Goal: Task Accomplishment & Management: Manage account settings

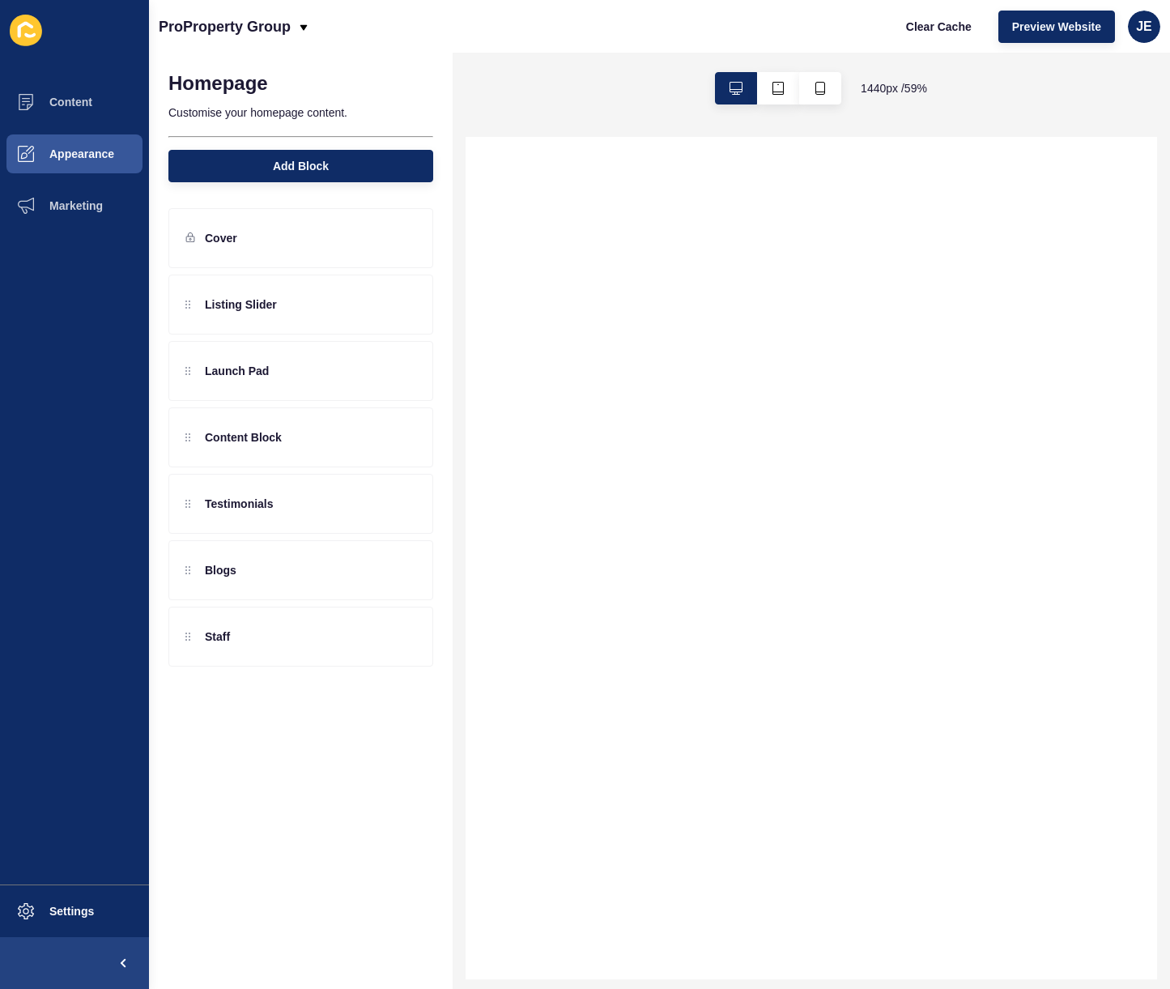
select select
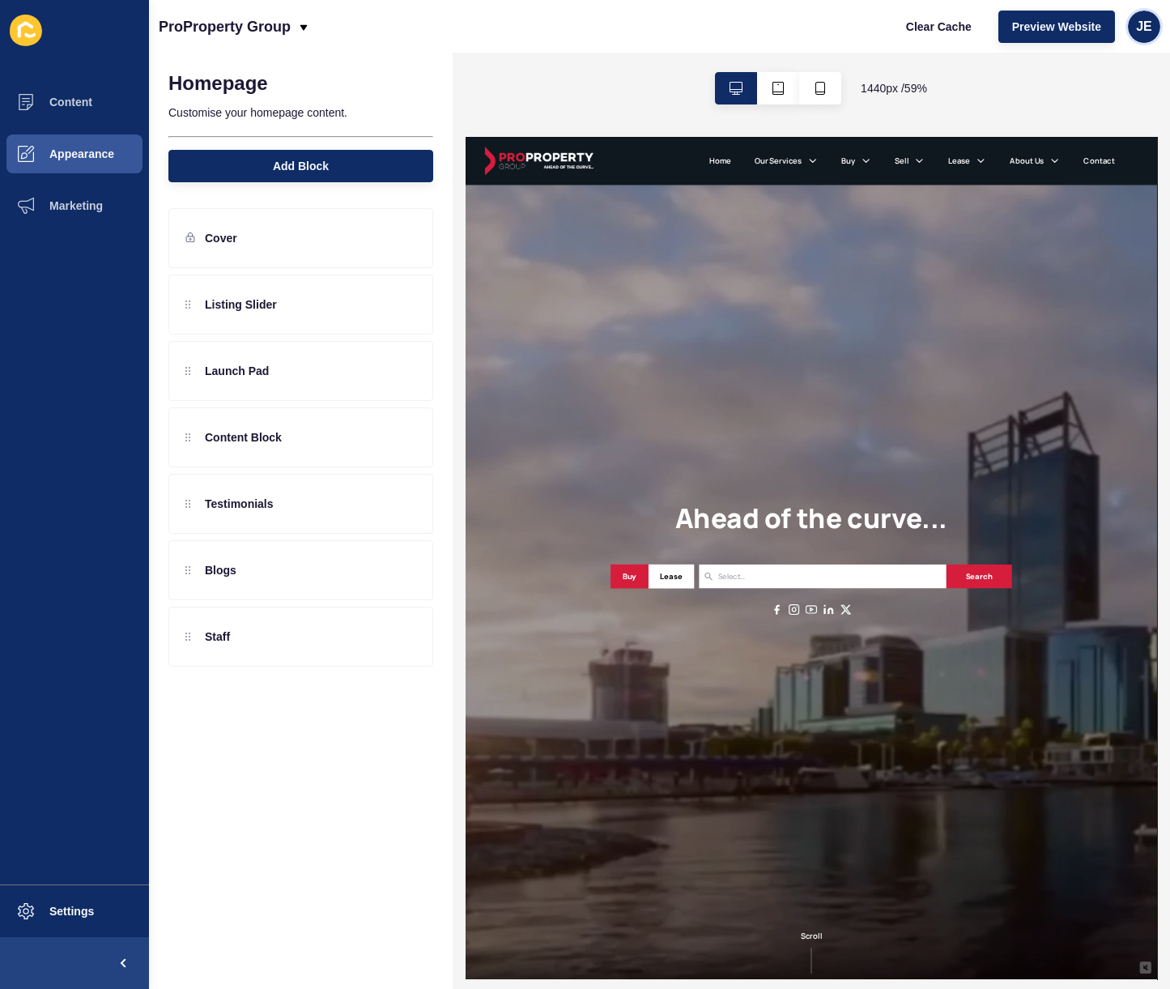
click at [1142, 26] on span "JE" at bounding box center [1144, 27] width 16 height 16
click at [1091, 139] on link "Logout" at bounding box center [1106, 135] width 119 height 36
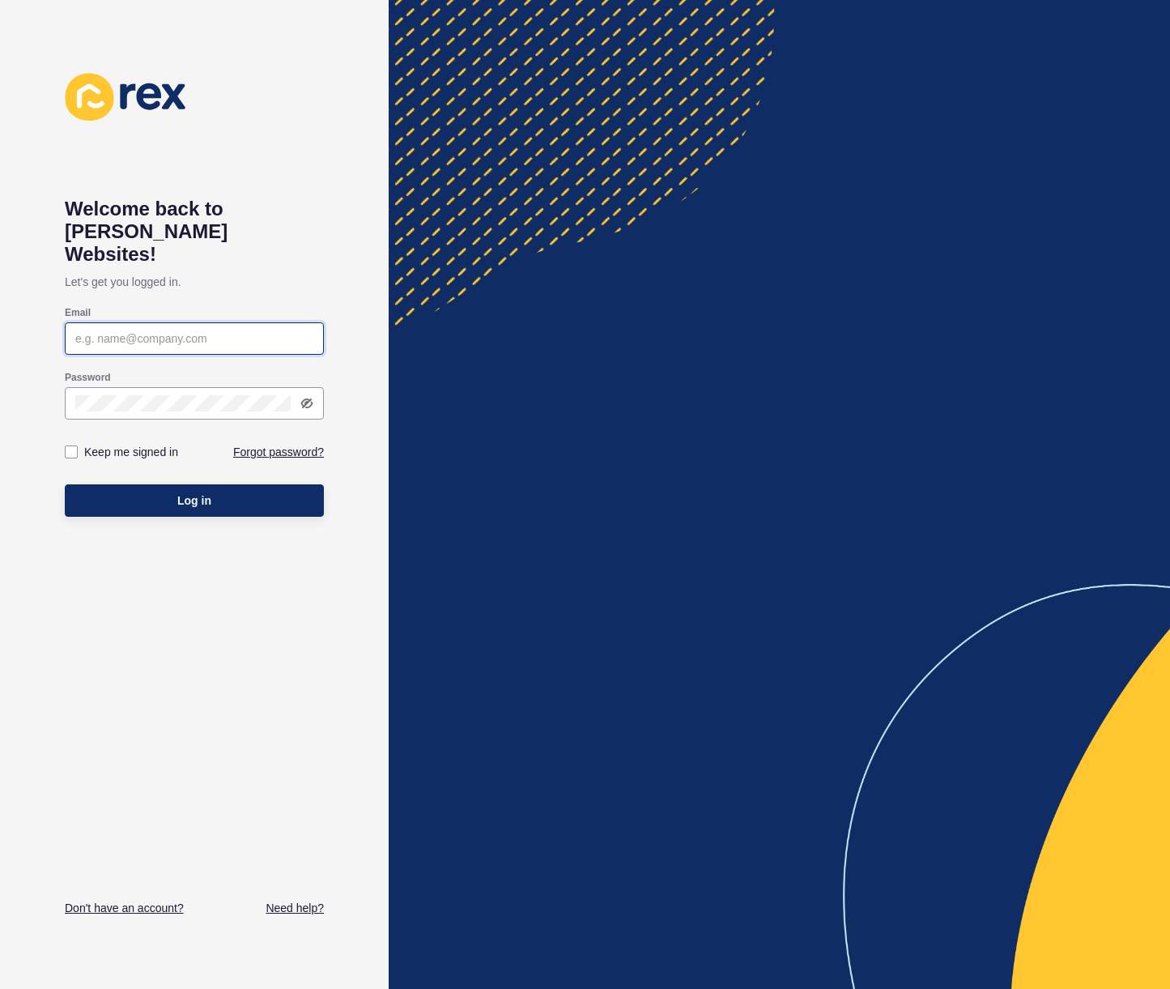
type input "justine.espinosa@rexsoftware.com.au"
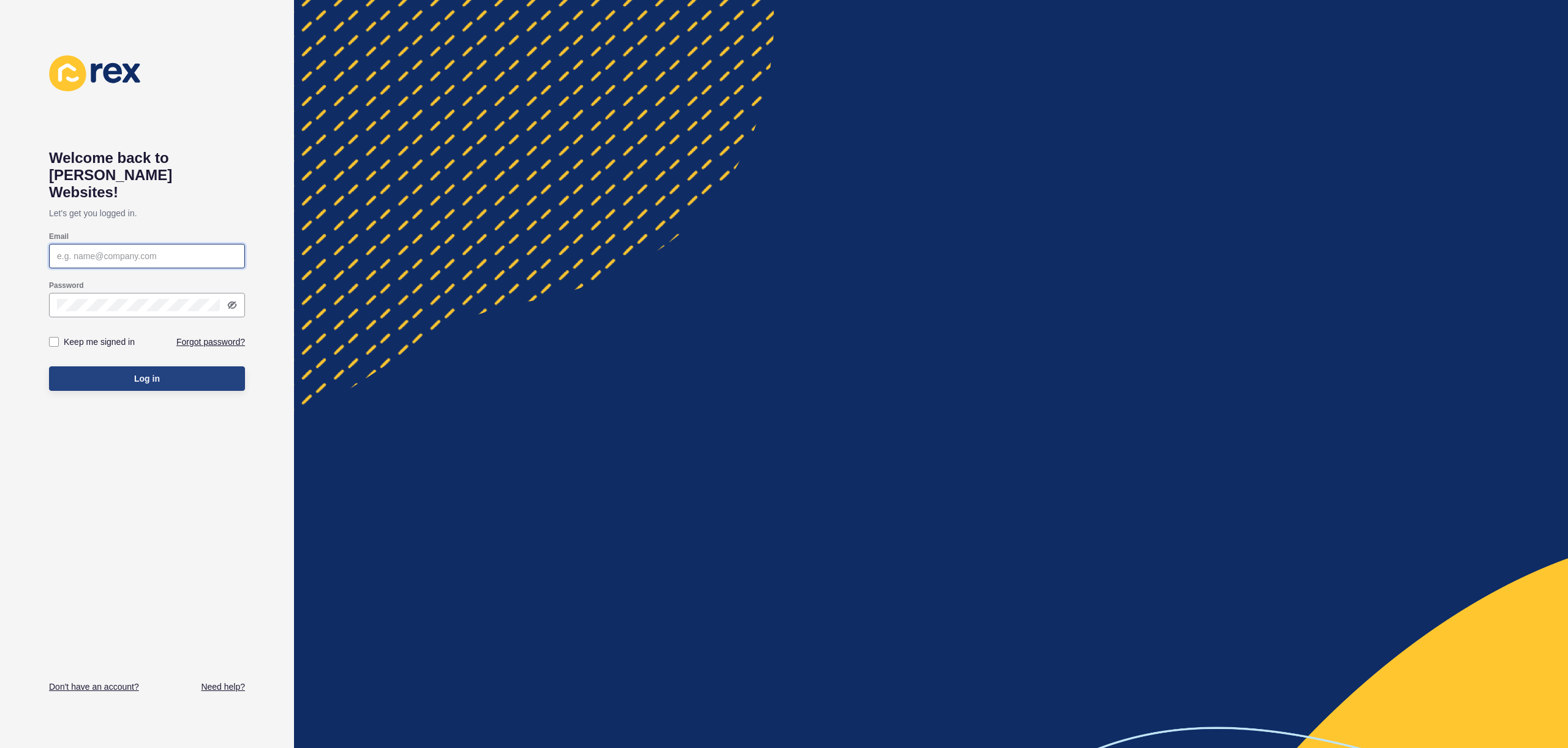
type input "justine.espinosa@rexsoftware.com.au"
click at [209, 366] on button "Log in" at bounding box center [147, 378] width 196 height 24
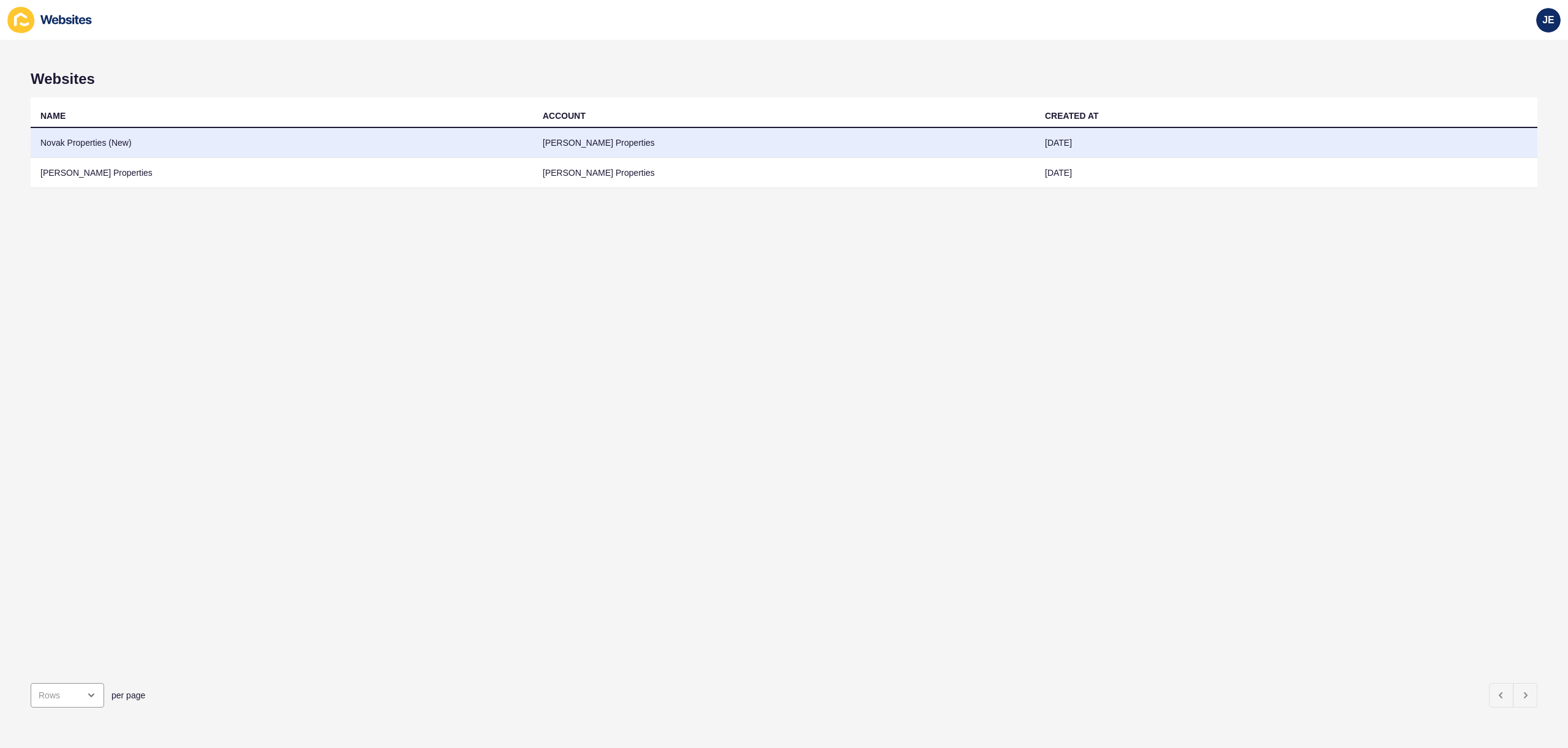
click at [219, 132] on td "Novak Properties (New)" at bounding box center [281, 143] width 502 height 30
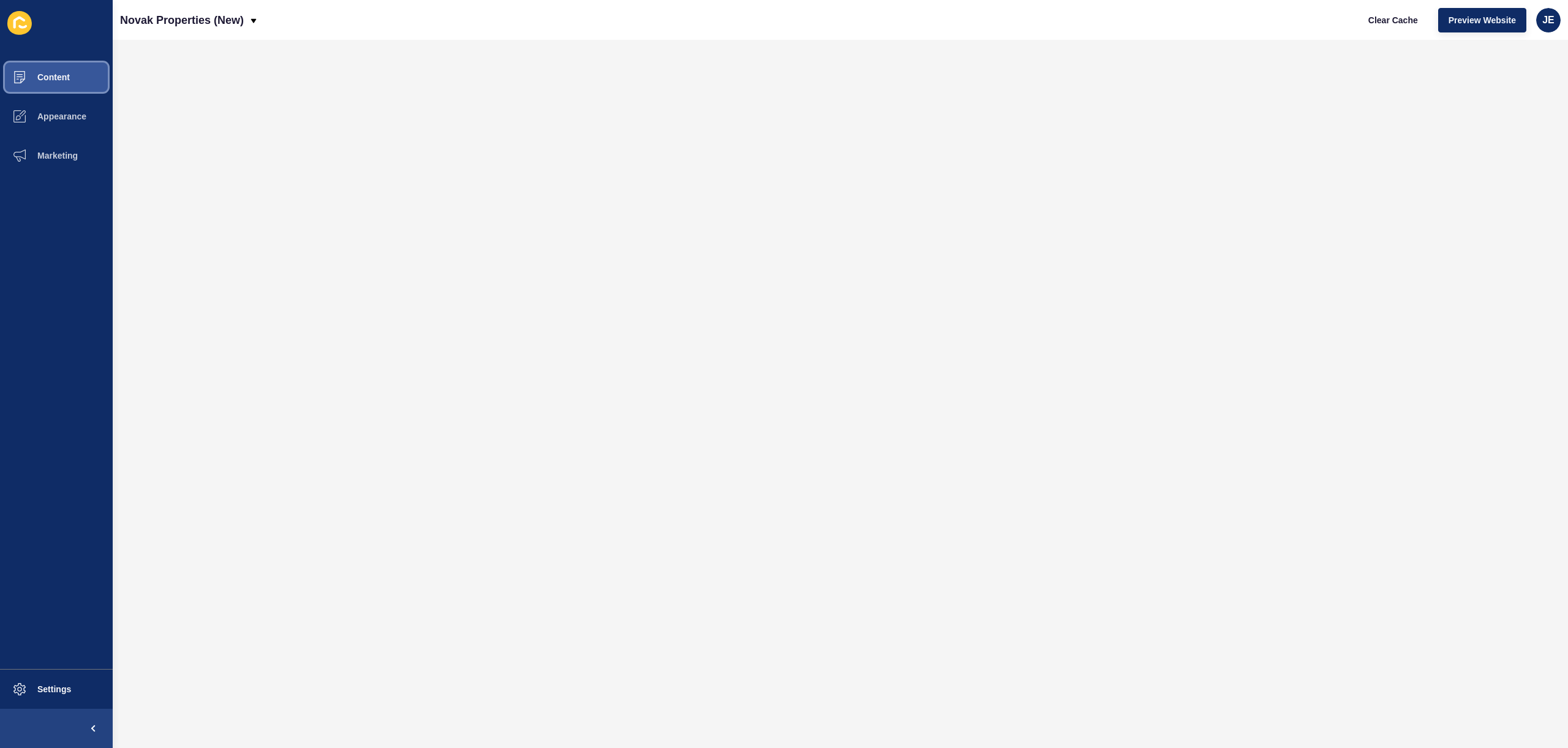
click at [57, 85] on button "Content" at bounding box center [56, 77] width 113 height 39
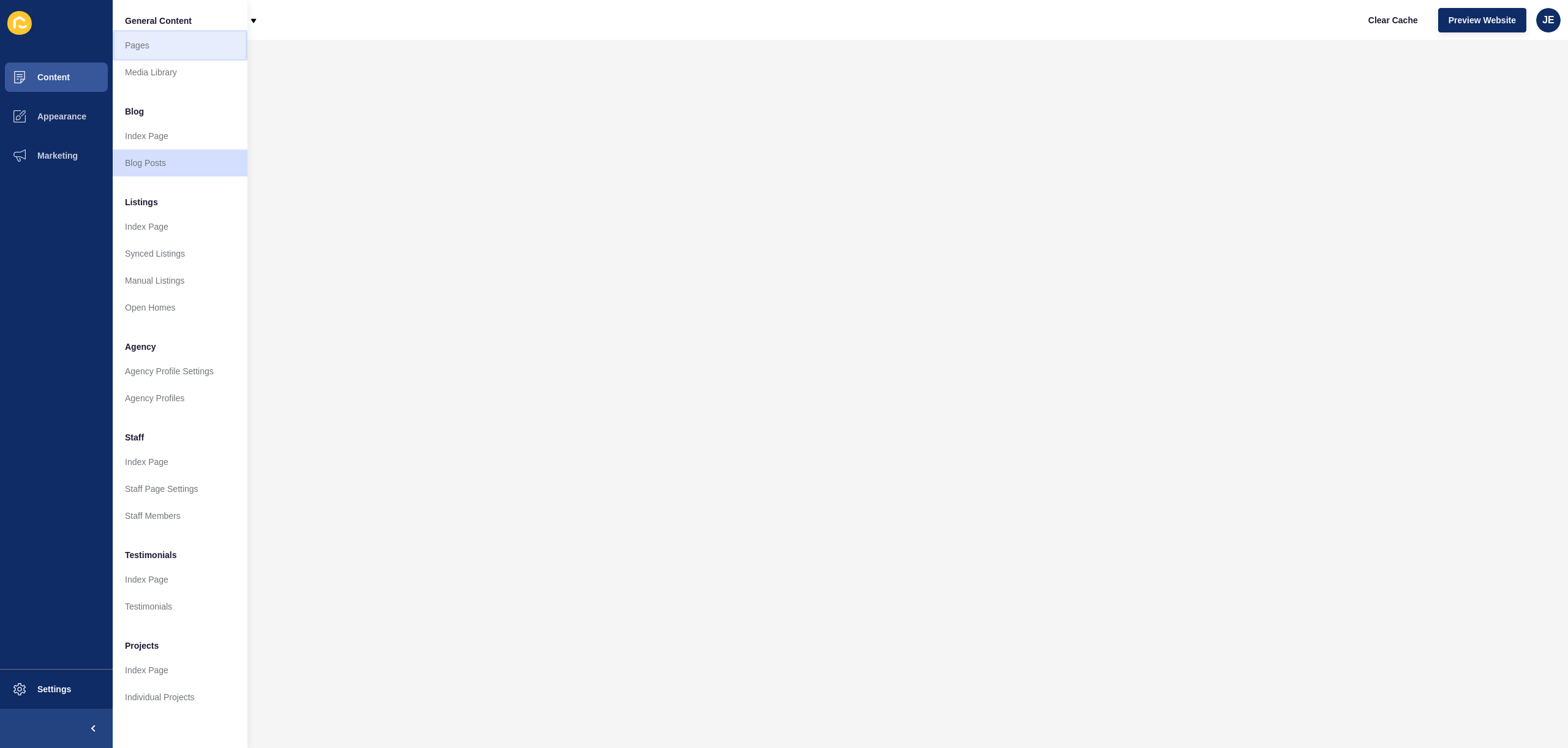
click at [179, 56] on link "Pages" at bounding box center [180, 45] width 135 height 27
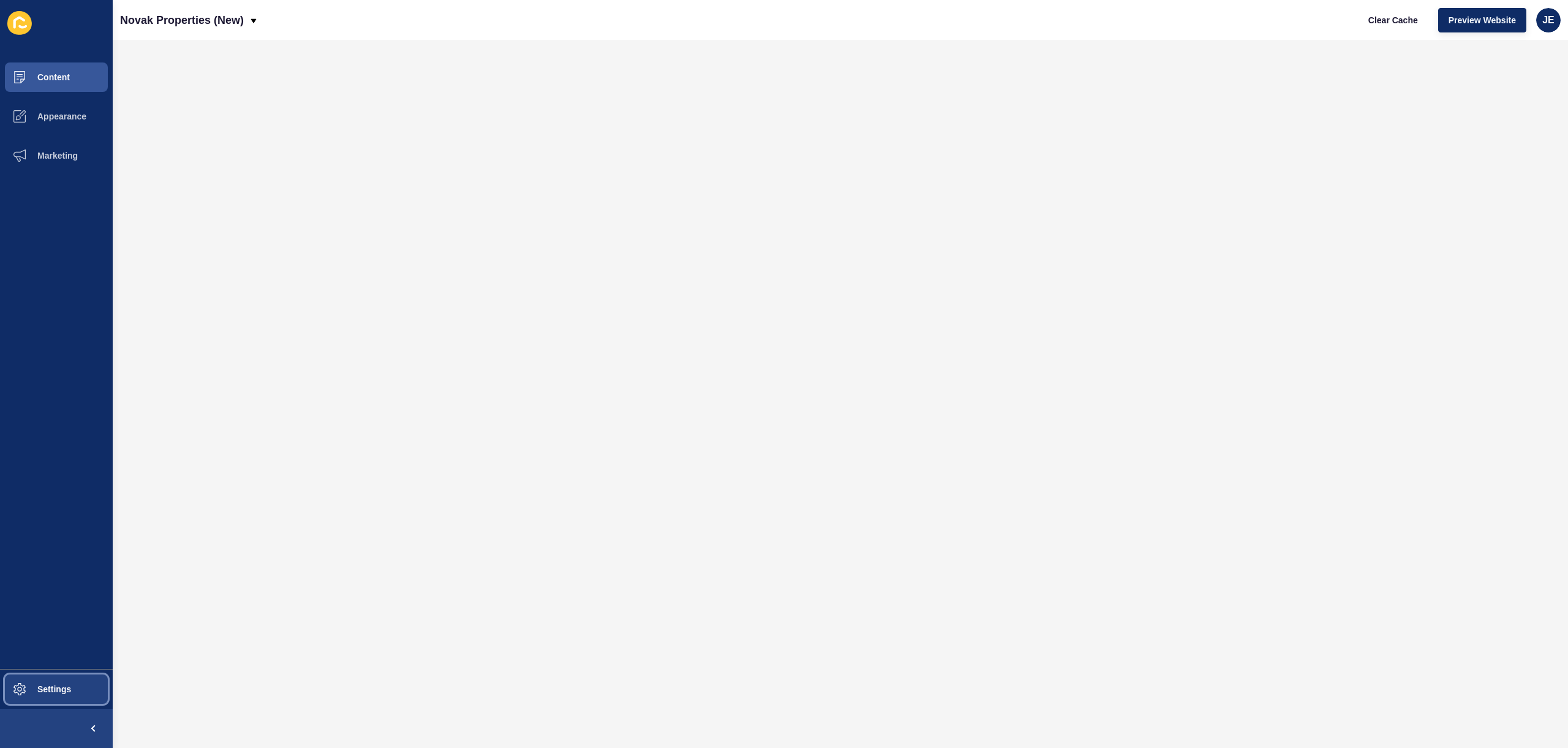
click at [72, 680] on button "Settings" at bounding box center [56, 689] width 113 height 39
click at [1461, 27] on button "Preview Website" at bounding box center [1483, 20] width 88 height 24
click at [1542, 23] on span "JE" at bounding box center [1548, 20] width 12 height 12
click at [1503, 101] on link "Logout" at bounding box center [1520, 102] width 90 height 27
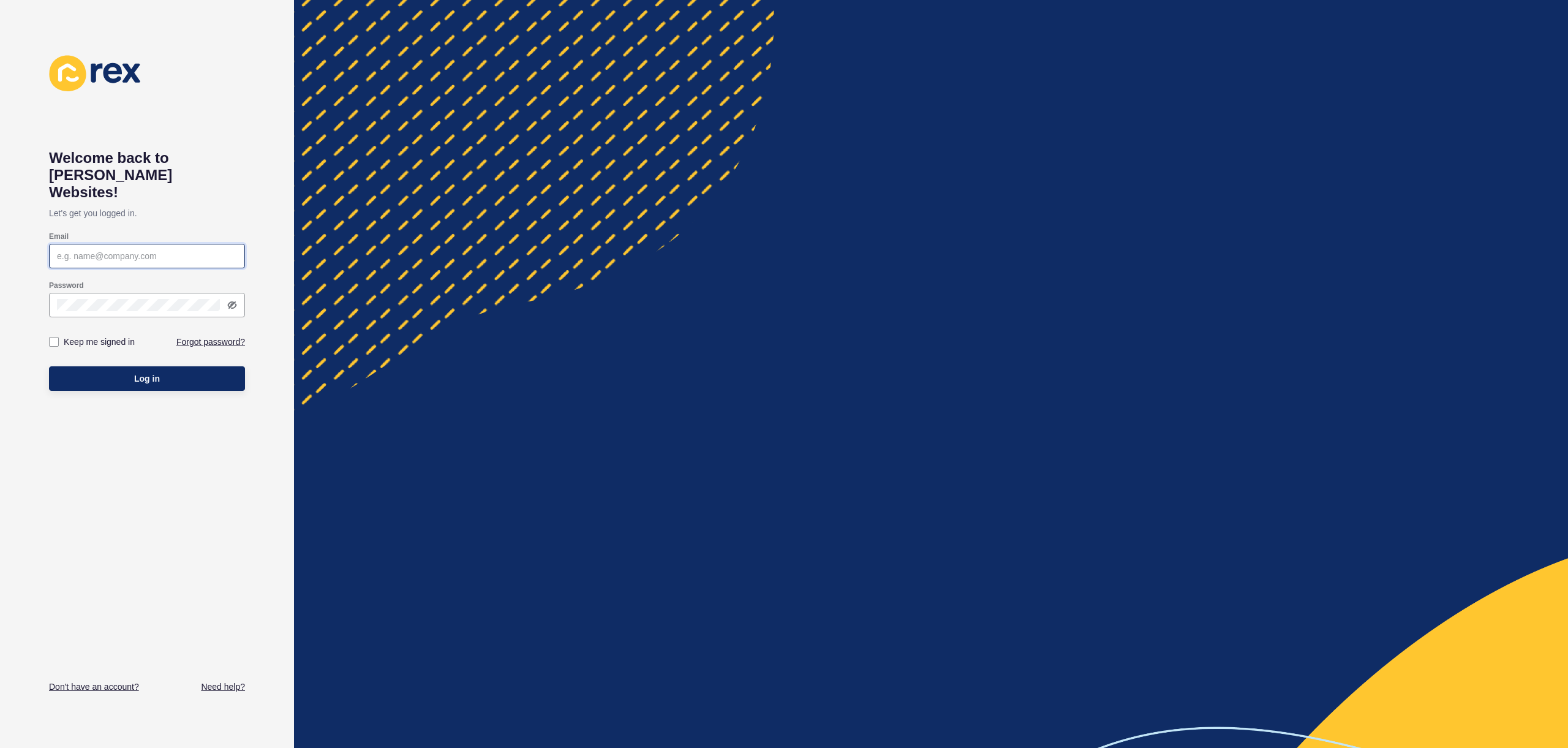
type input "justine.espinosa@rexsoftware.com.au"
click at [179, 366] on button "Log in" at bounding box center [147, 378] width 196 height 24
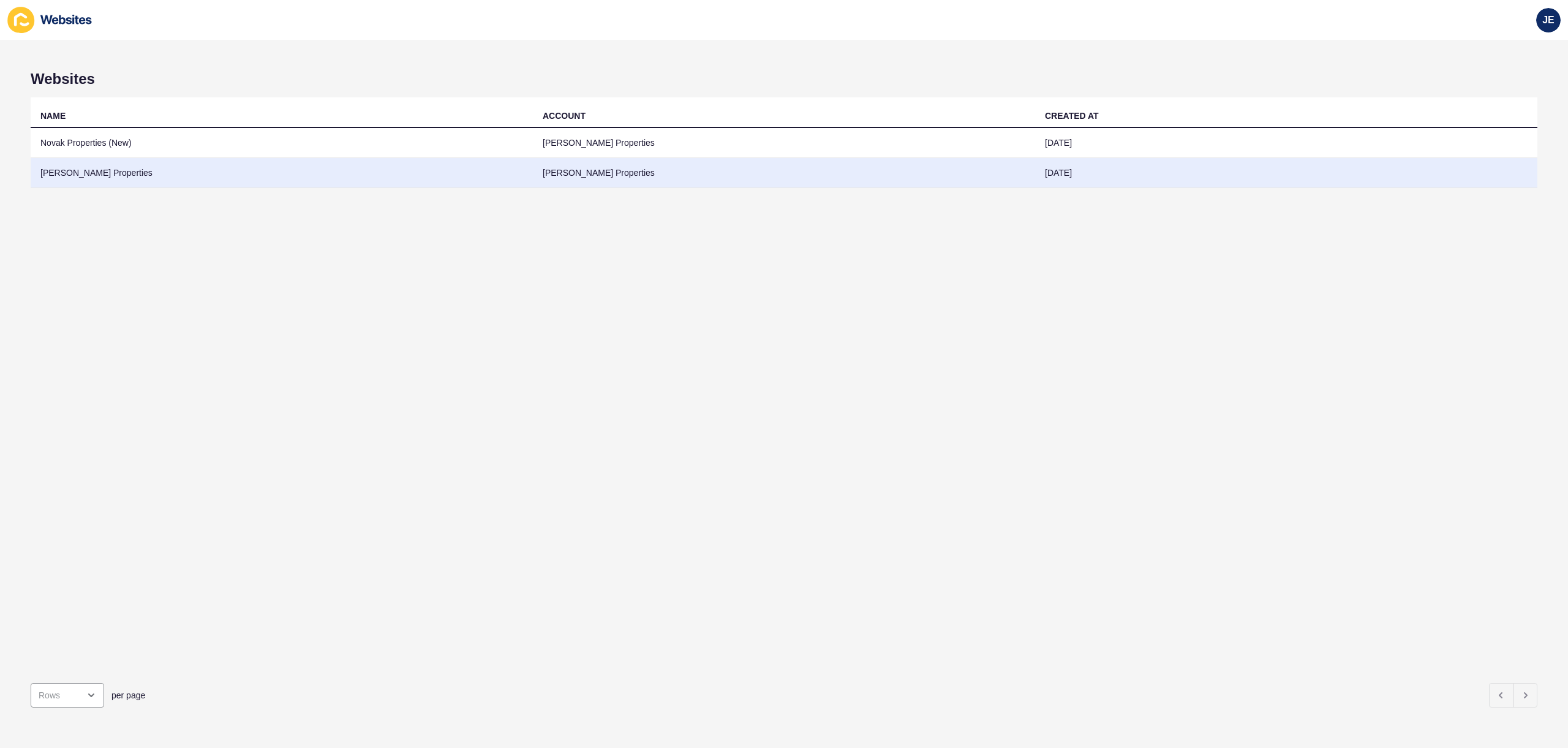
click at [124, 174] on td "Novak Properties" at bounding box center [281, 173] width 502 height 30
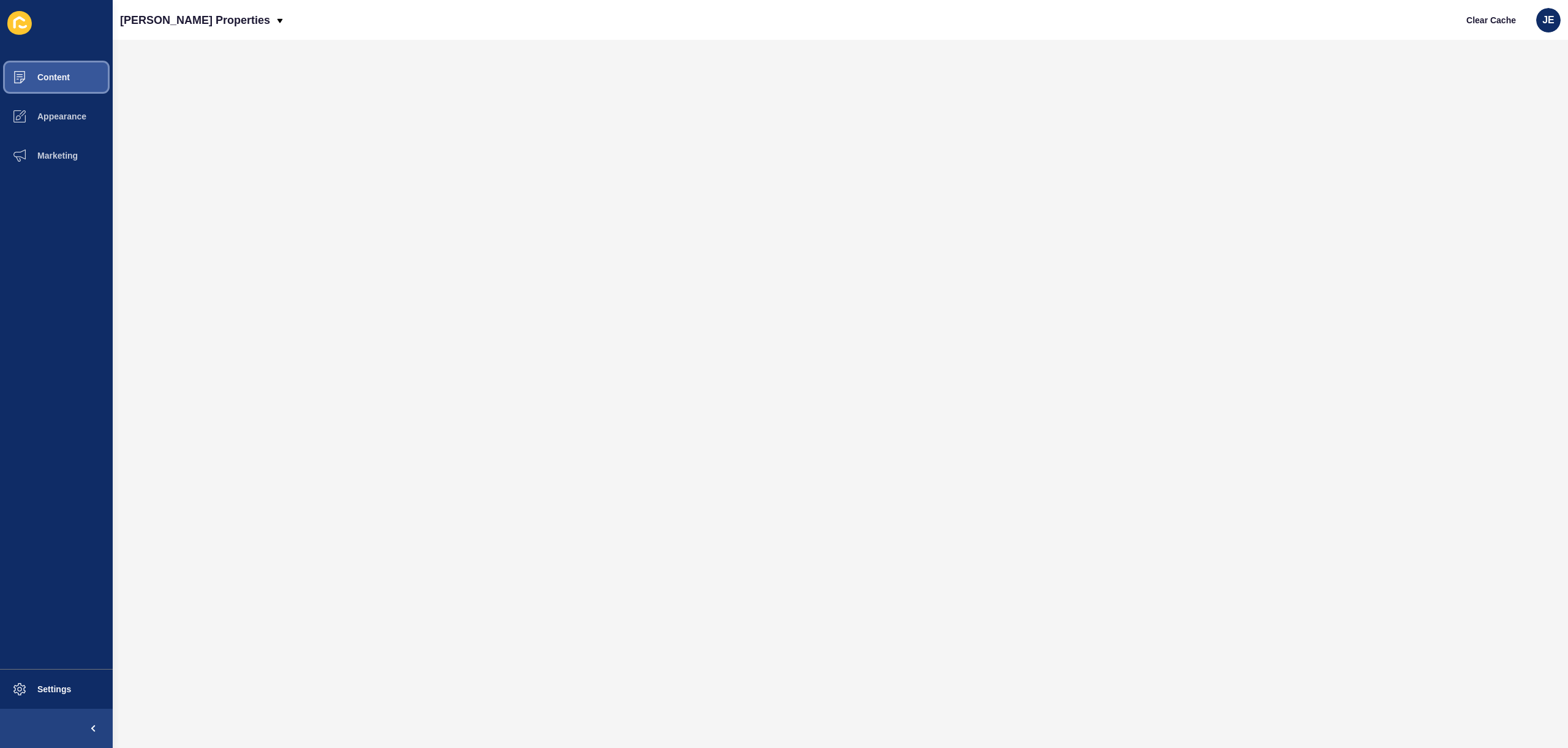
click at [78, 71] on button "Content" at bounding box center [56, 77] width 113 height 39
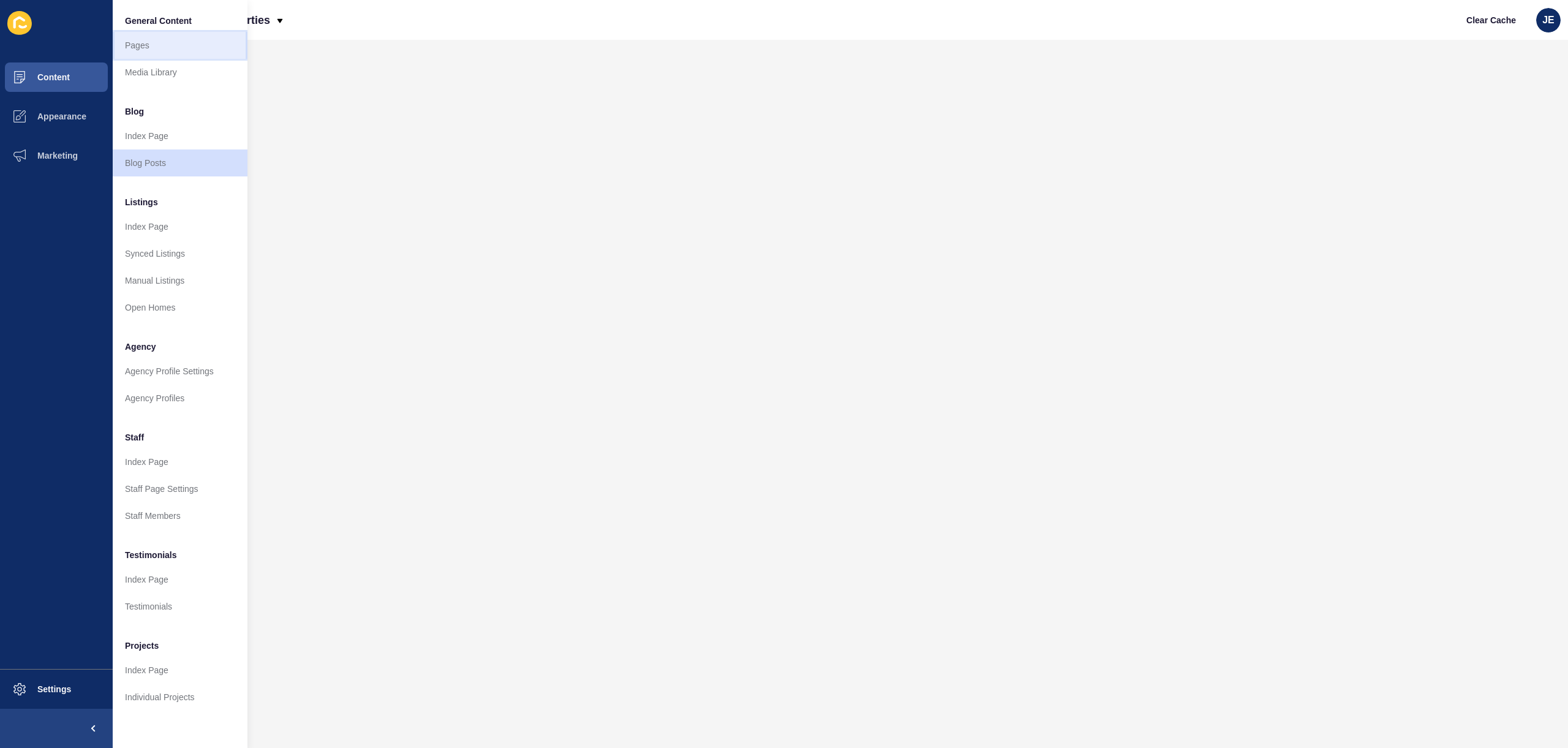
click at [169, 37] on link "Pages" at bounding box center [180, 45] width 135 height 27
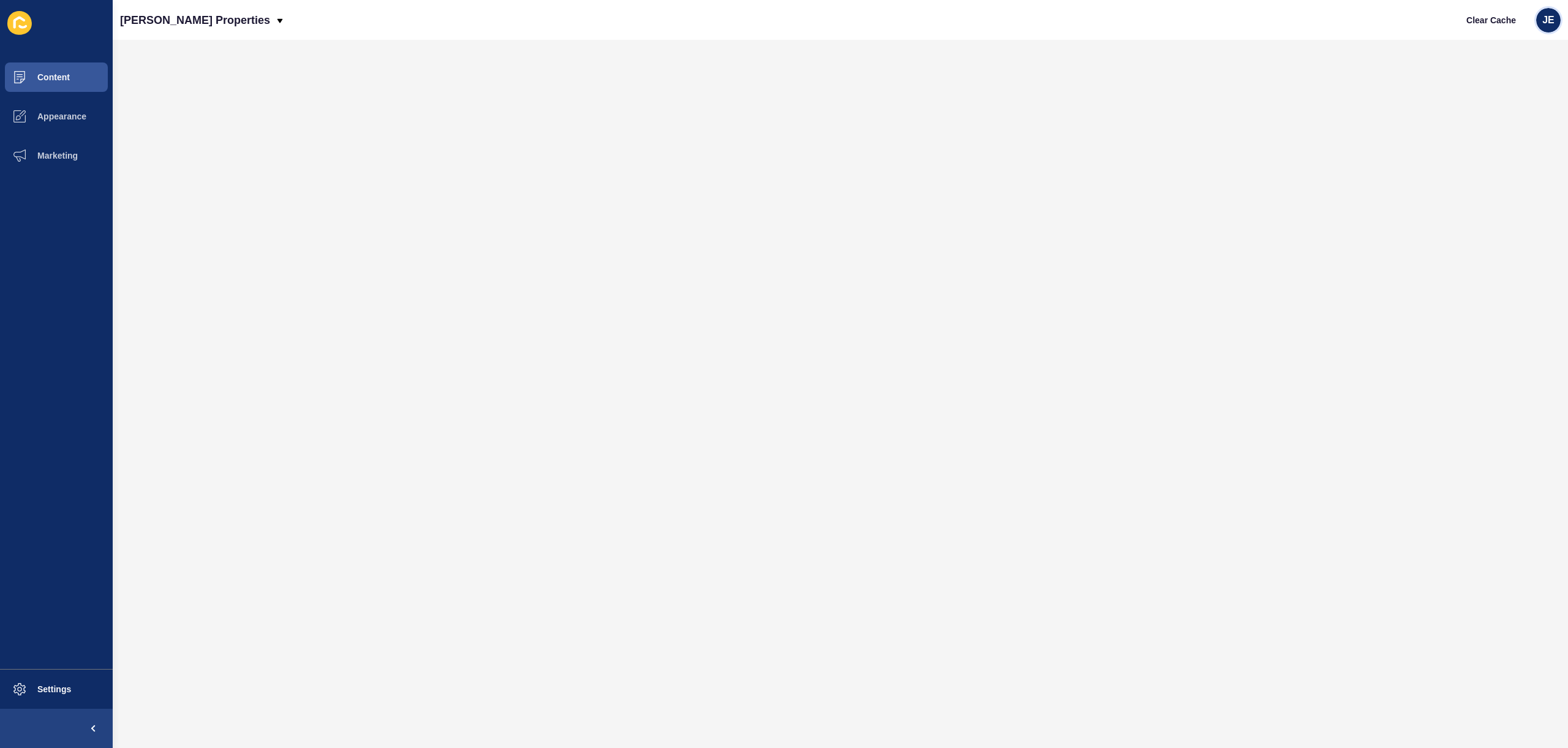
click at [1549, 24] on span "JE" at bounding box center [1548, 20] width 12 height 12
click at [39, 691] on span "Settings" at bounding box center [35, 689] width 73 height 10
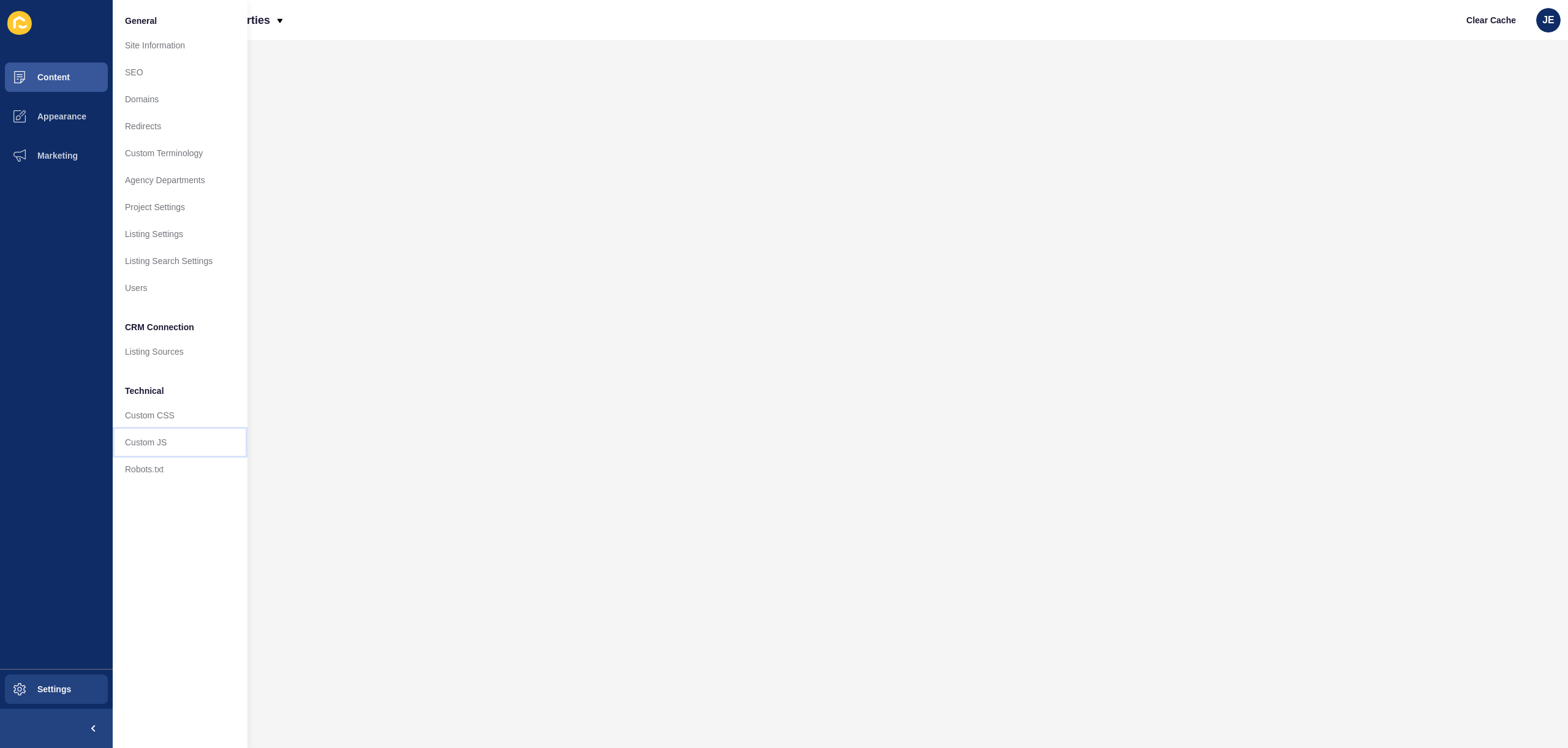
click at [155, 441] on link "Custom JS" at bounding box center [180, 442] width 135 height 27
click at [156, 442] on div "General Site Information SEO Domains Redirects Custom Terminology Agency Depart…" at bounding box center [180, 374] width 135 height 748
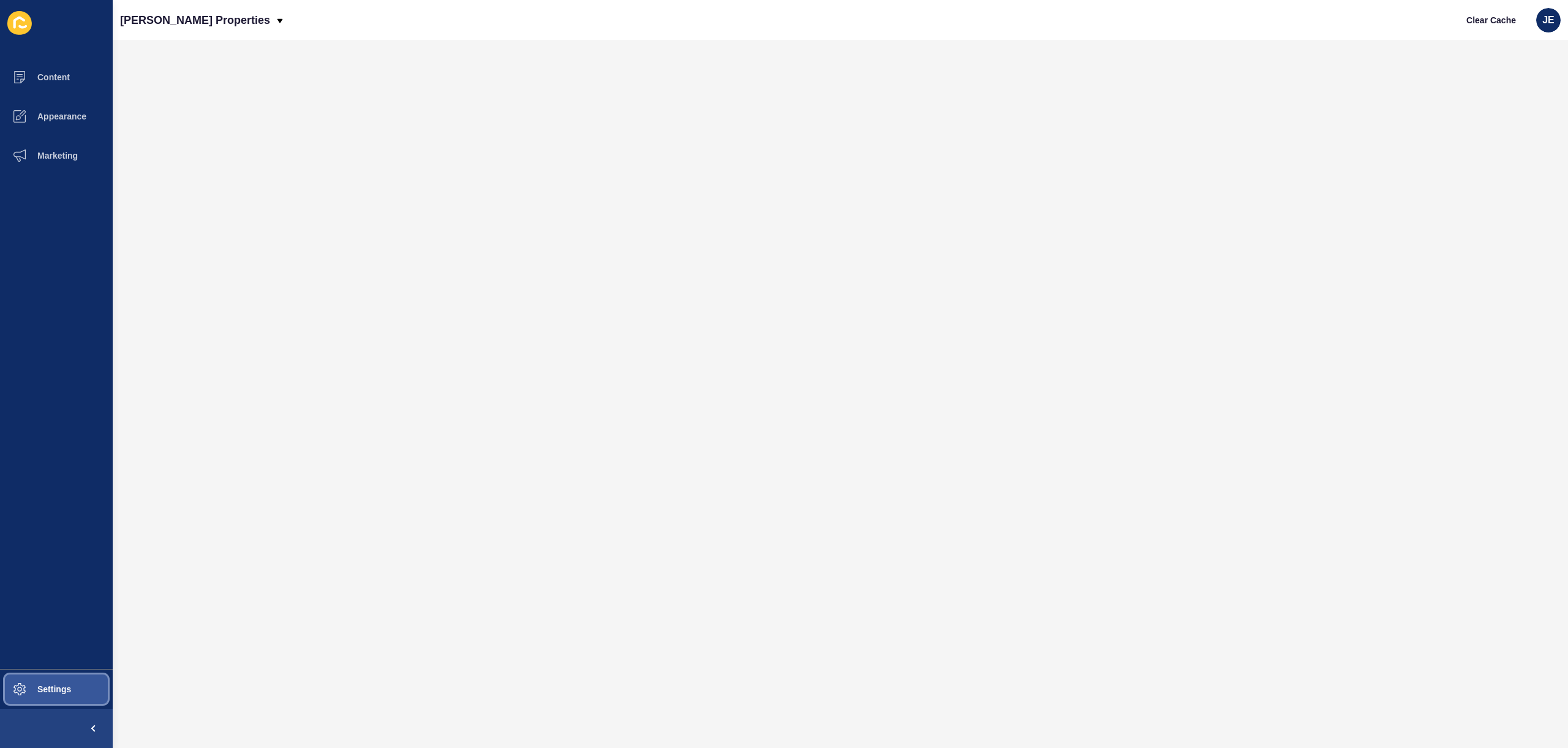
click at [47, 683] on button "Settings" at bounding box center [56, 689] width 113 height 39
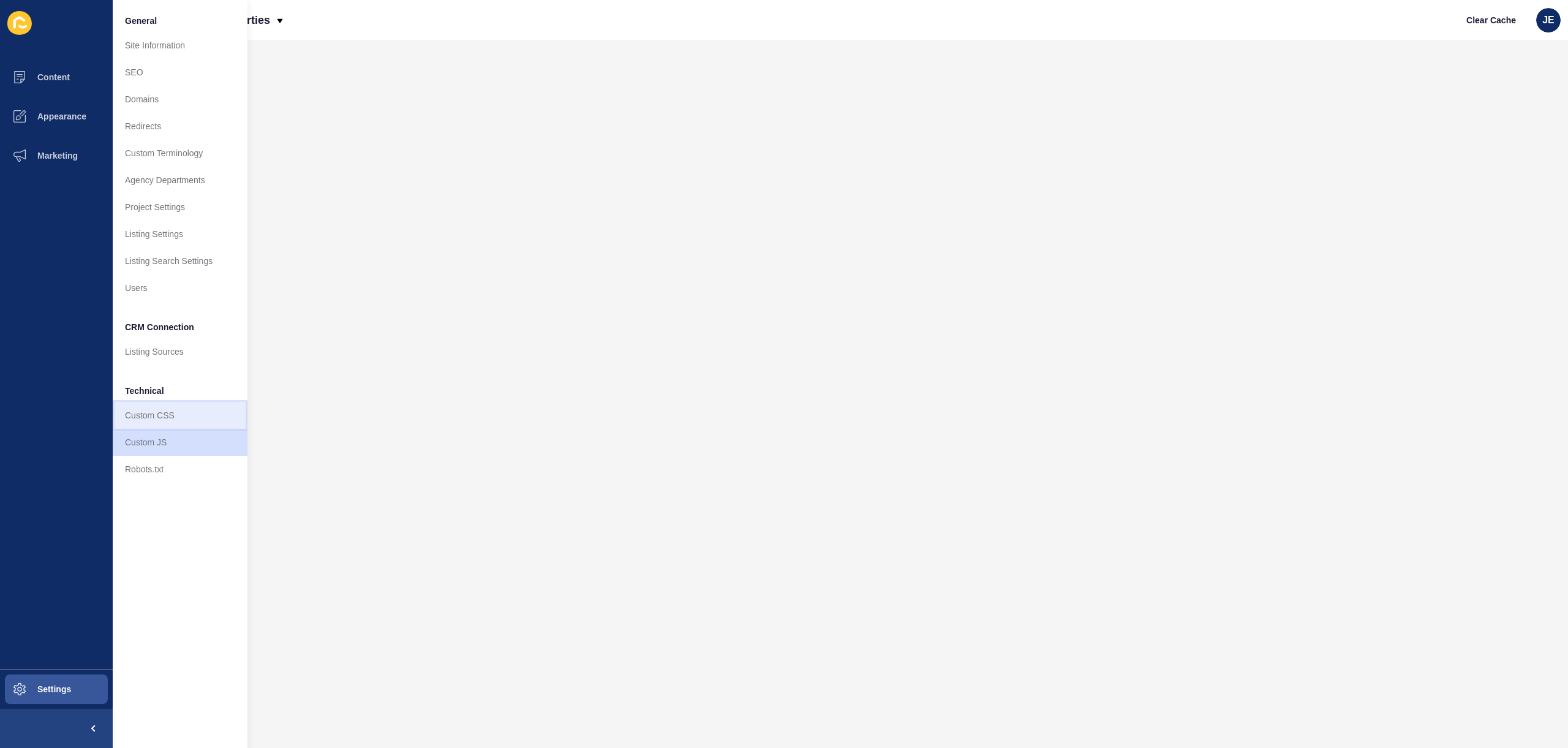
click at [169, 414] on link "Custom CSS" at bounding box center [180, 415] width 135 height 27
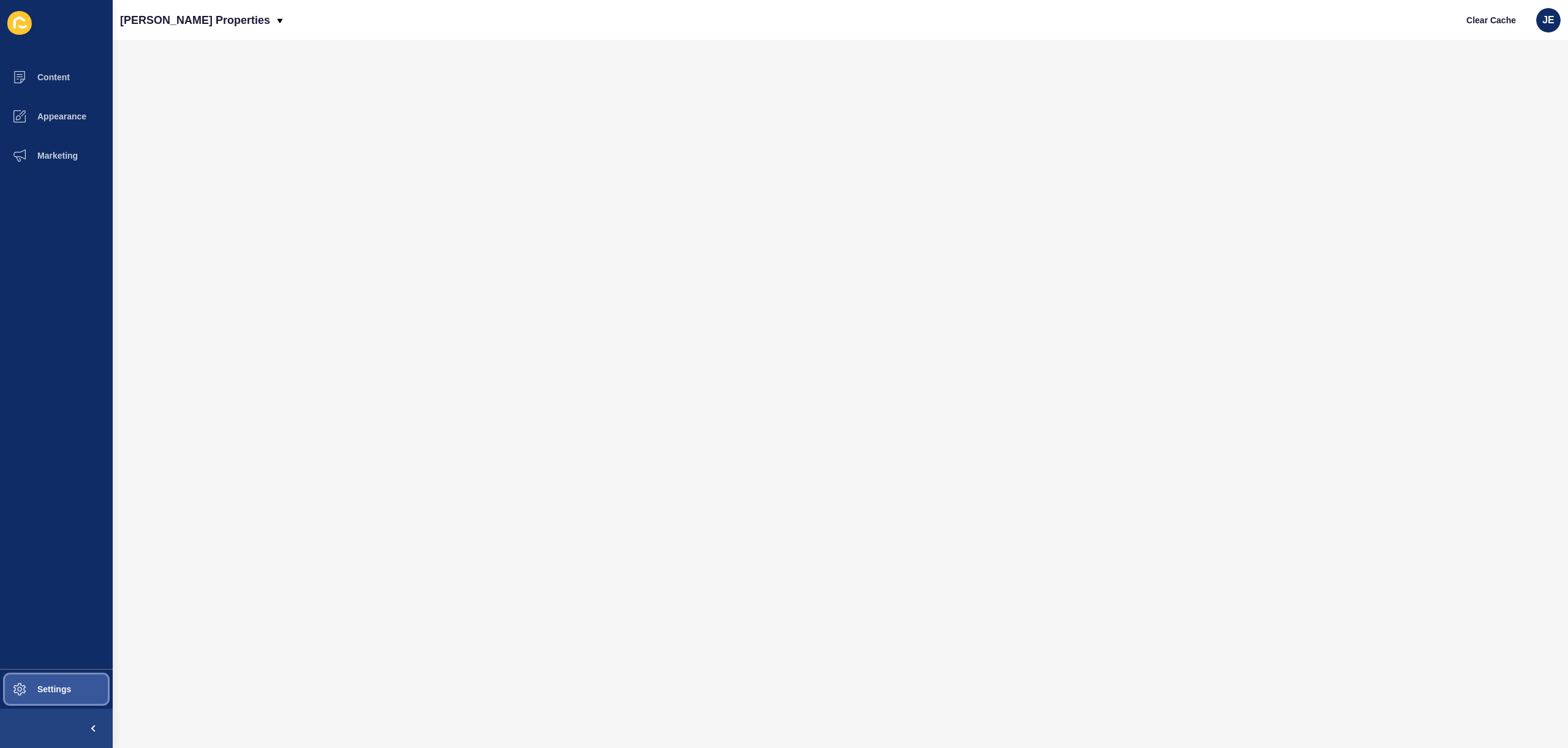
click at [61, 690] on span "Settings" at bounding box center [35, 689] width 73 height 10
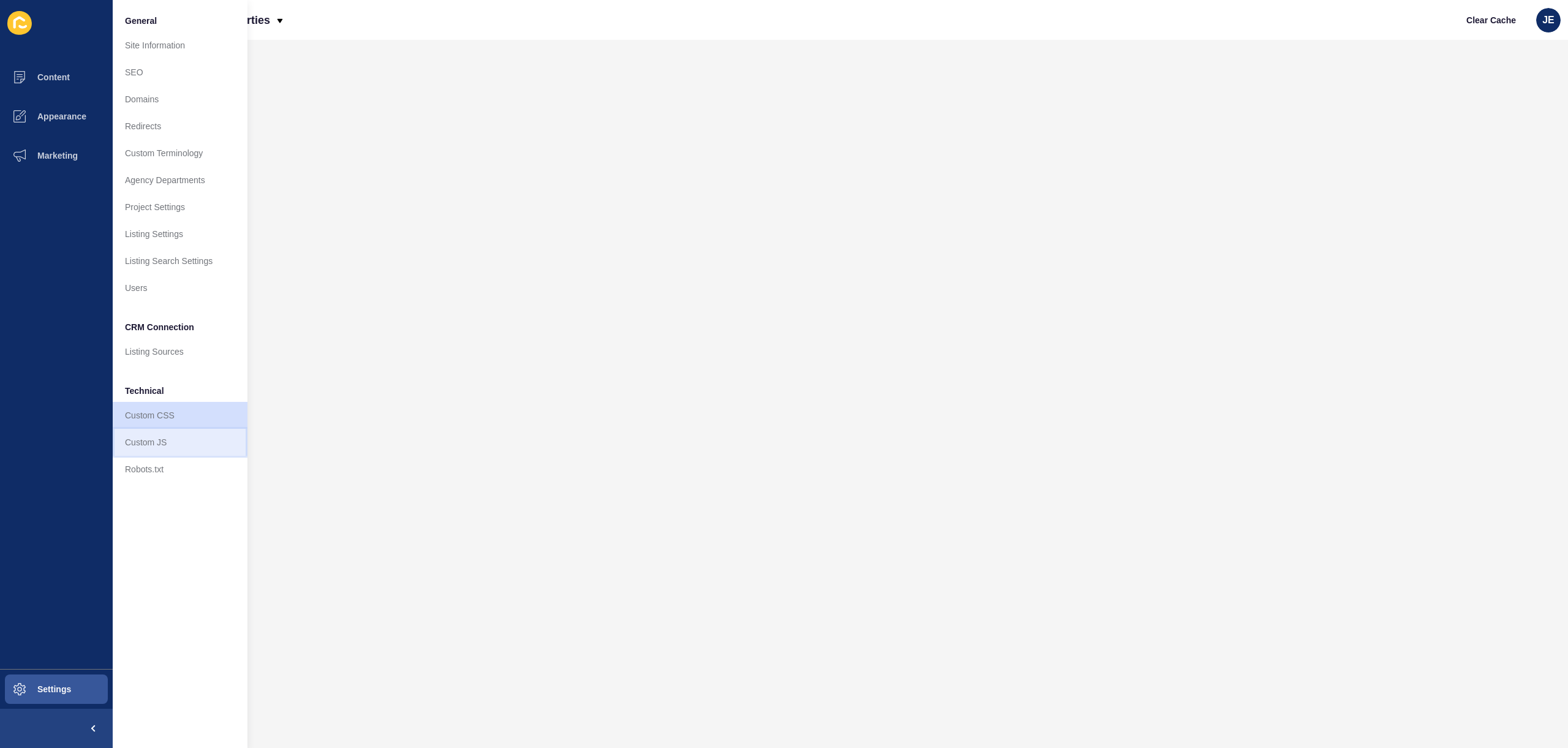
click at [188, 439] on link "Custom JS" at bounding box center [180, 442] width 135 height 27
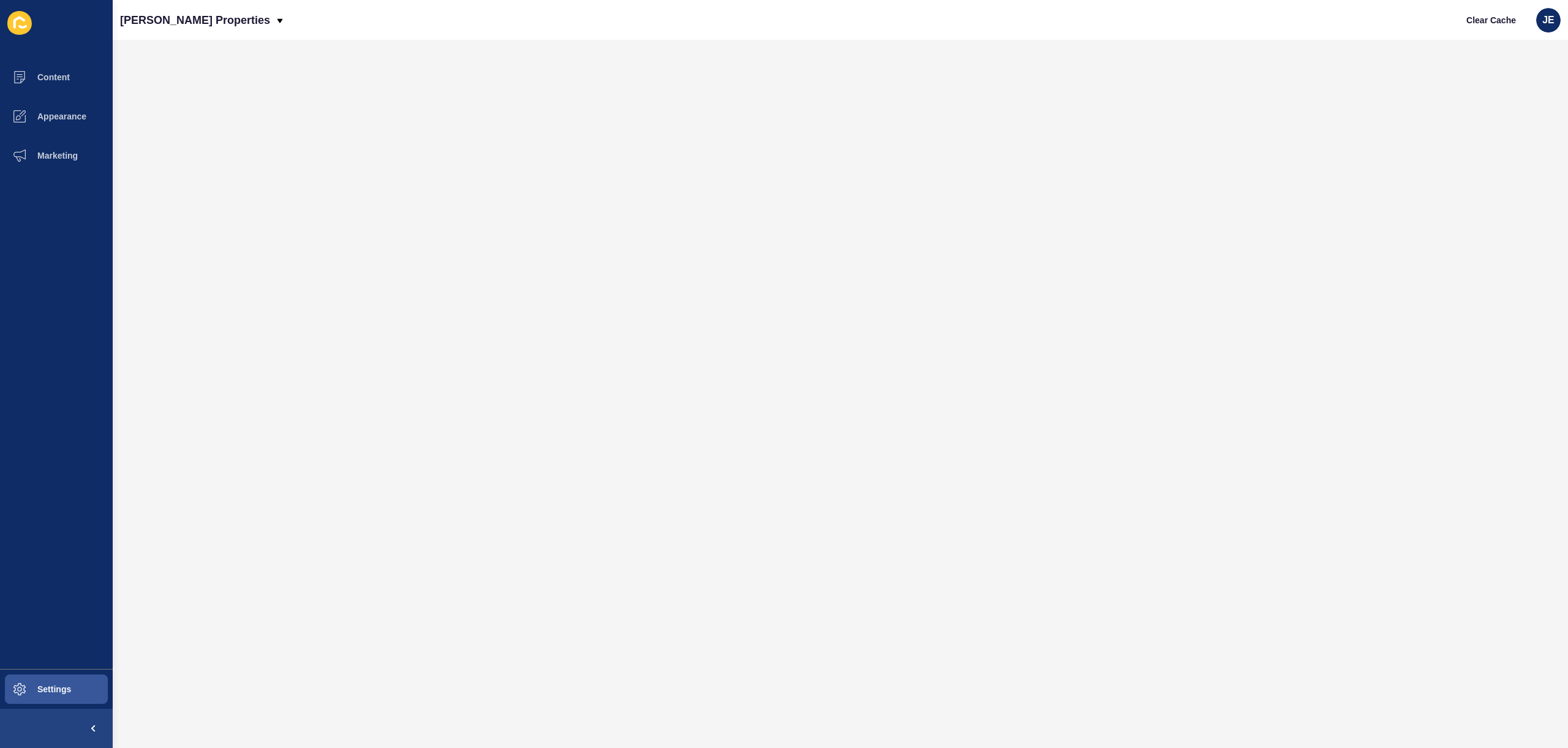
click at [536, 186] on div at bounding box center [840, 369] width 1431 height 635
click at [321, 176] on div at bounding box center [840, 369] width 1431 height 635
click at [323, 174] on div at bounding box center [840, 369] width 1431 height 635
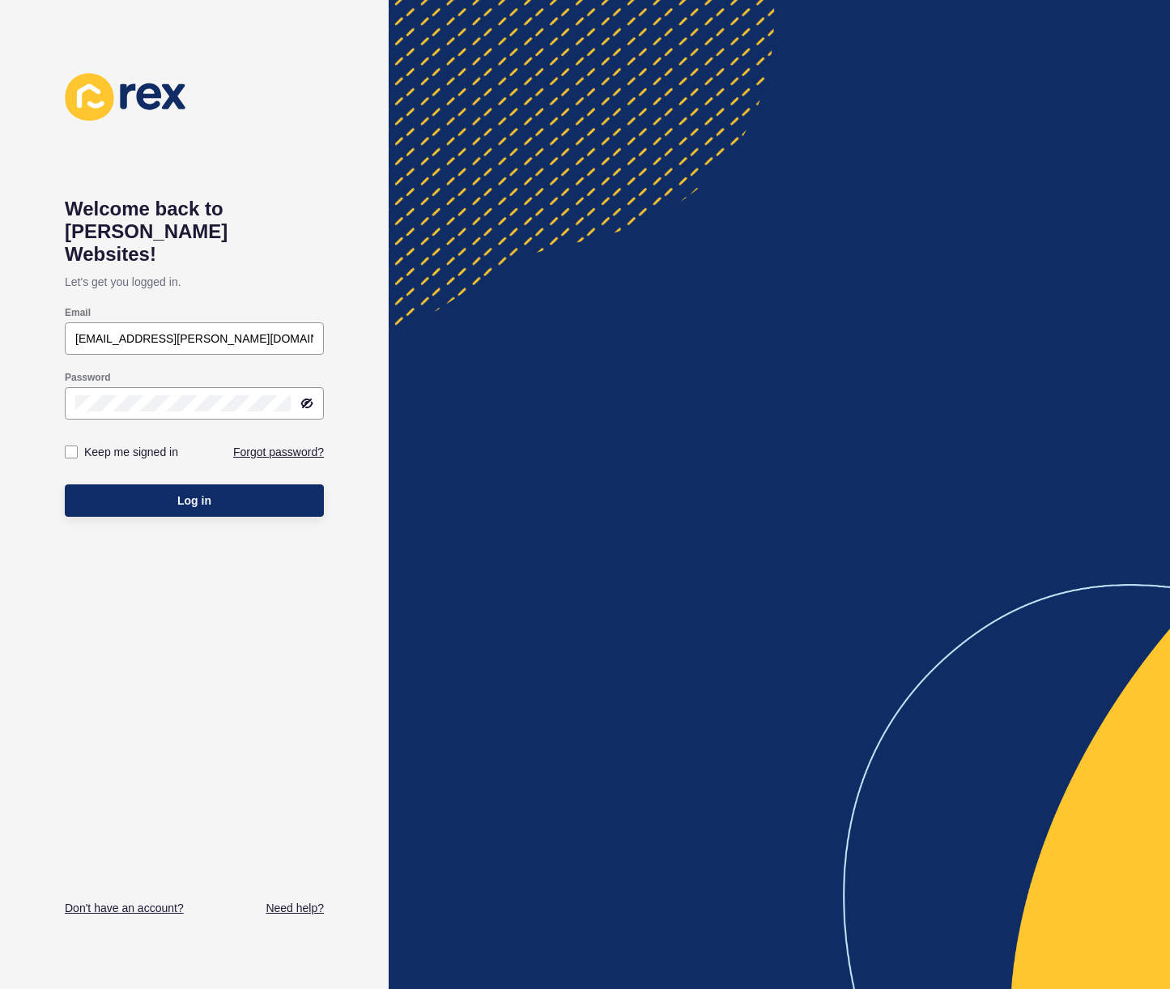
click at [927, 262] on div at bounding box center [780, 494] width 782 height 989
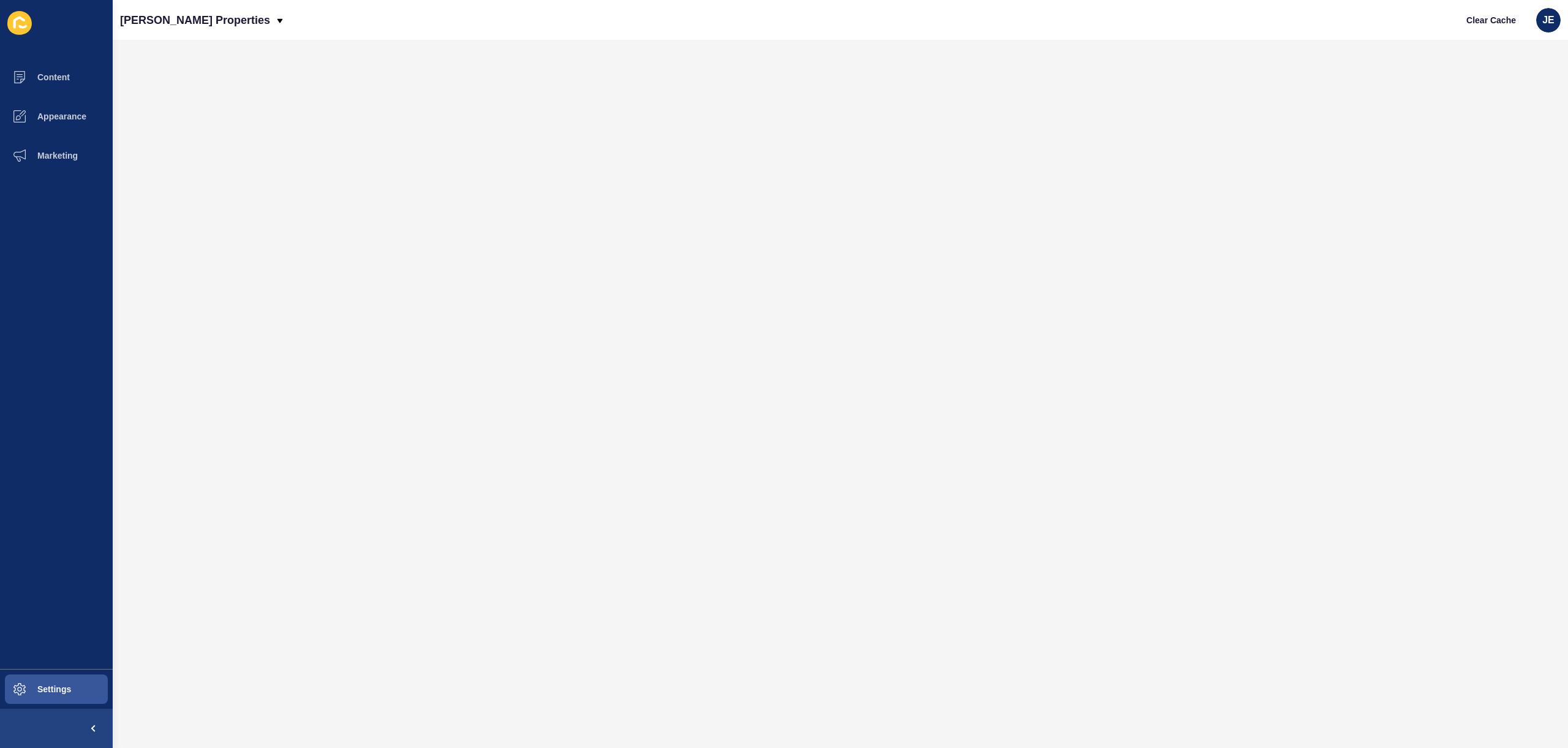
click at [505, 98] on div at bounding box center [840, 369] width 1431 height 635
click at [49, 64] on button "Content" at bounding box center [56, 77] width 113 height 39
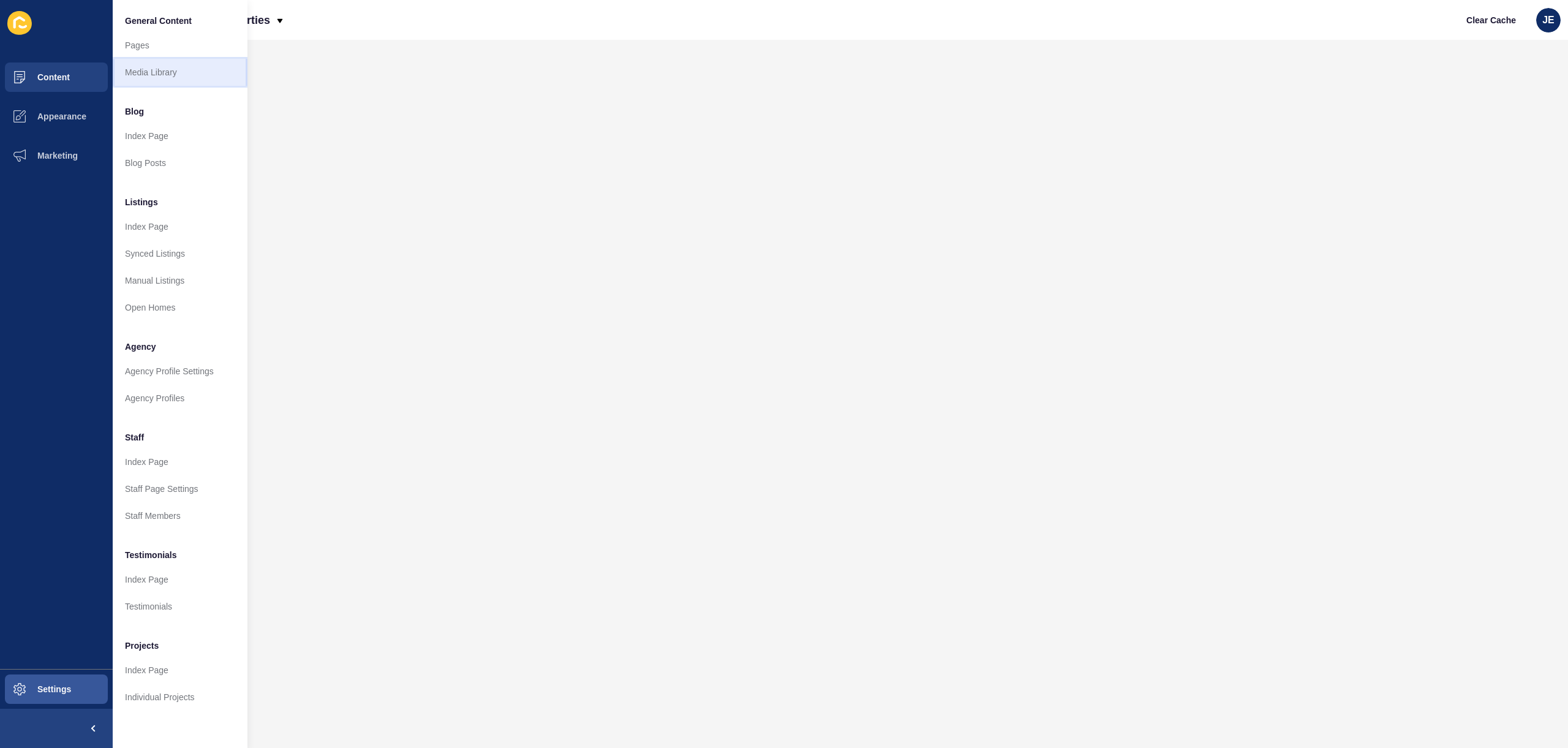
click at [124, 70] on link "Media Library" at bounding box center [180, 73] width 135 height 27
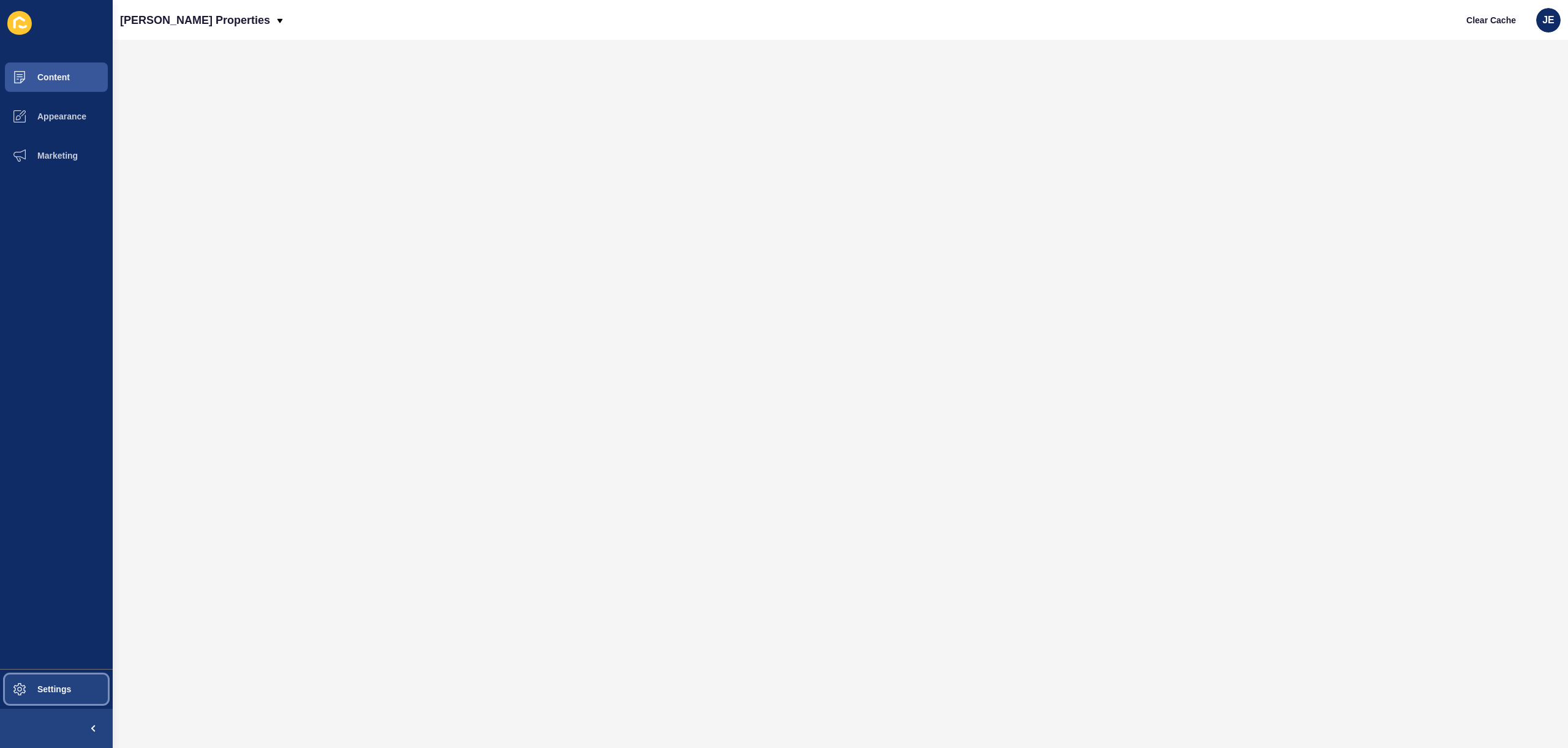
click at [66, 677] on button "Settings" at bounding box center [56, 689] width 113 height 39
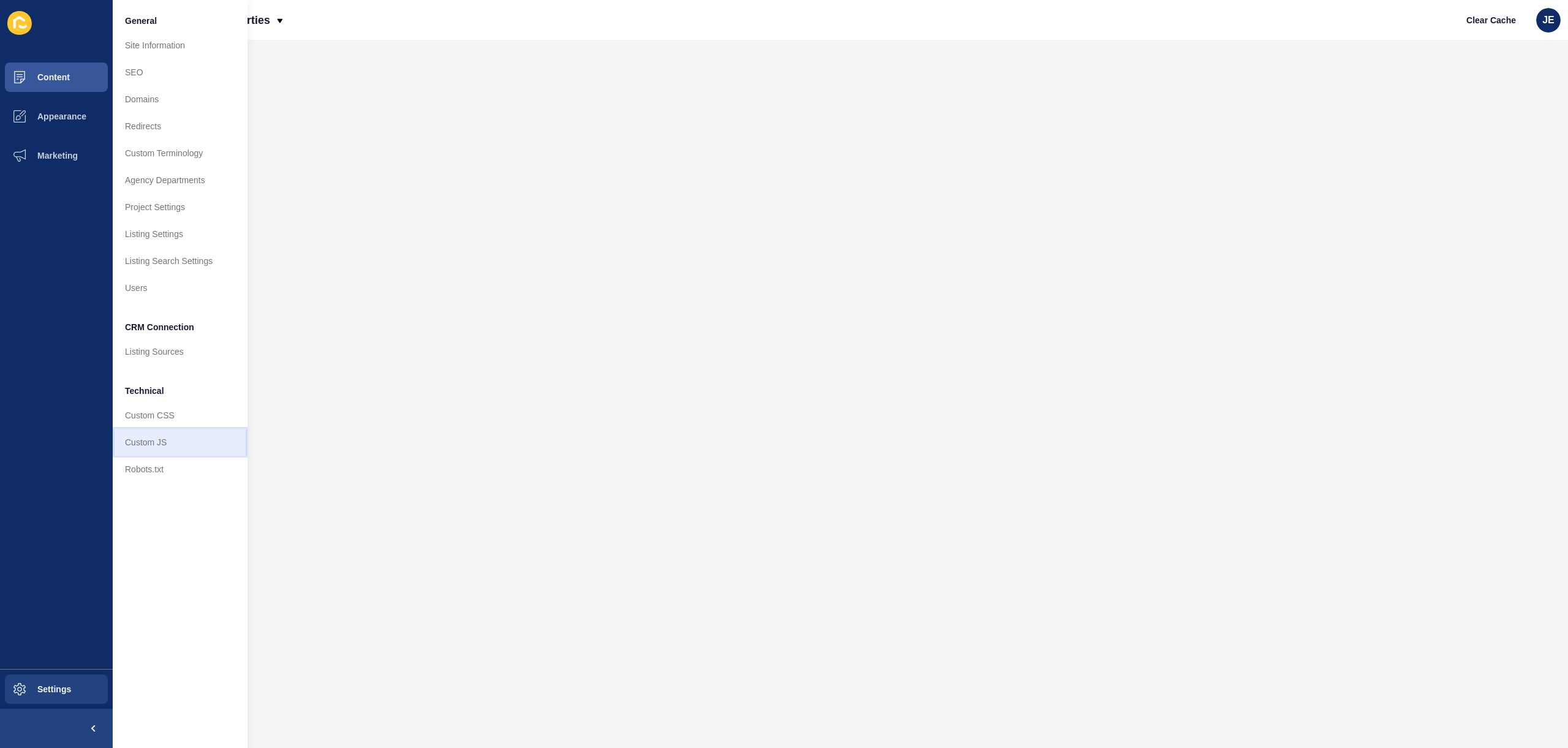
click at [173, 439] on link "Custom JS" at bounding box center [180, 442] width 135 height 27
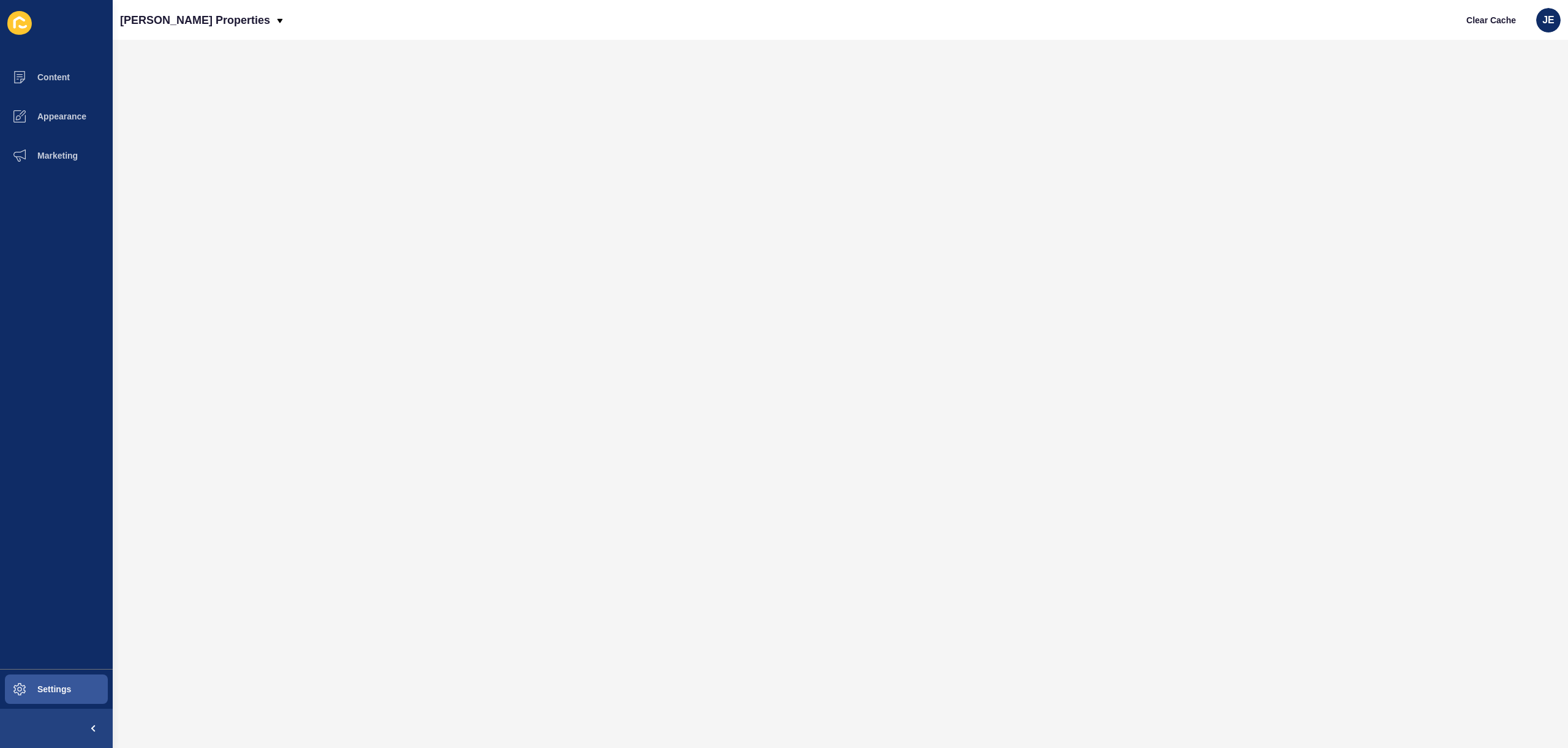
click at [269, 148] on div at bounding box center [840, 369] width 1431 height 635
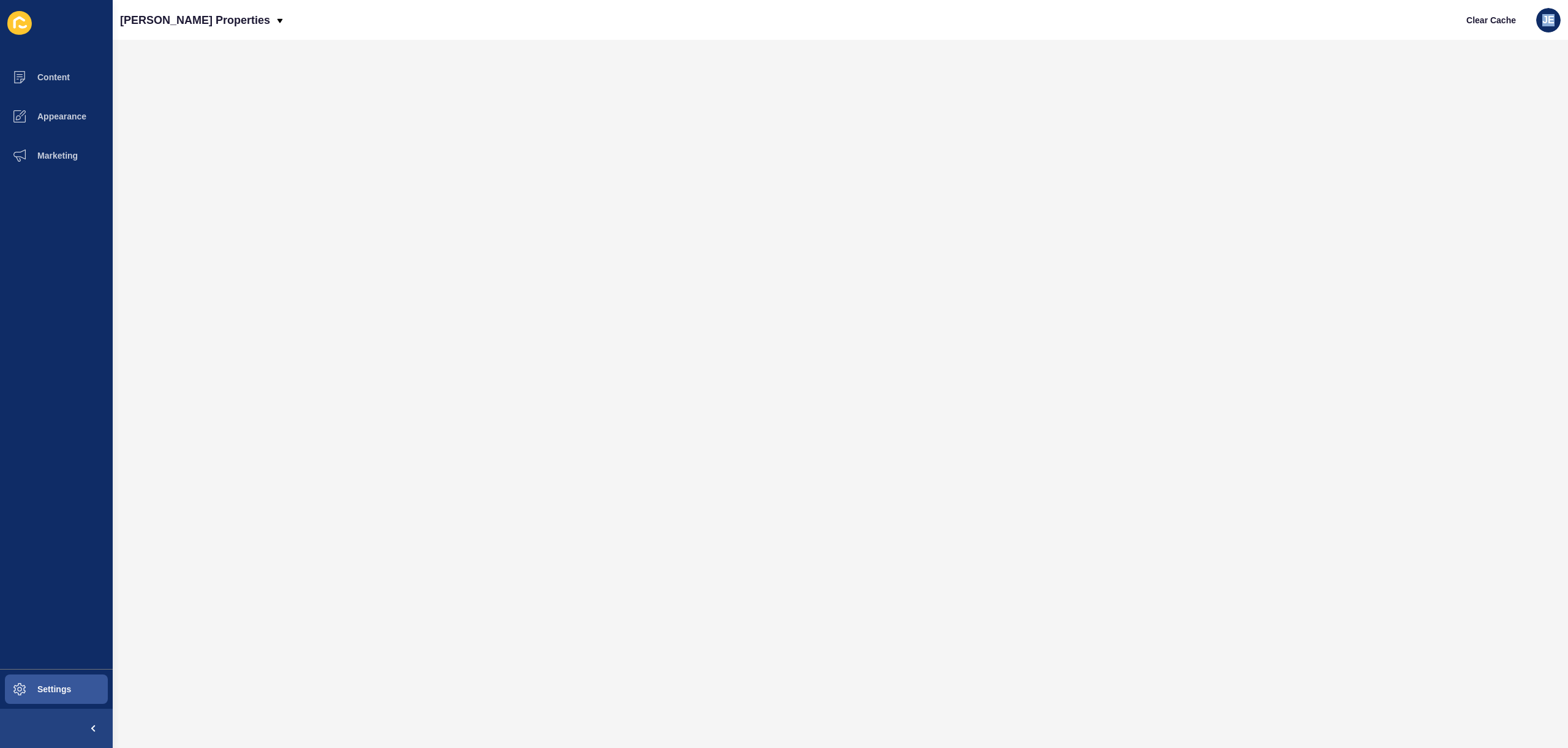
click at [269, 148] on div at bounding box center [840, 369] width 1431 height 635
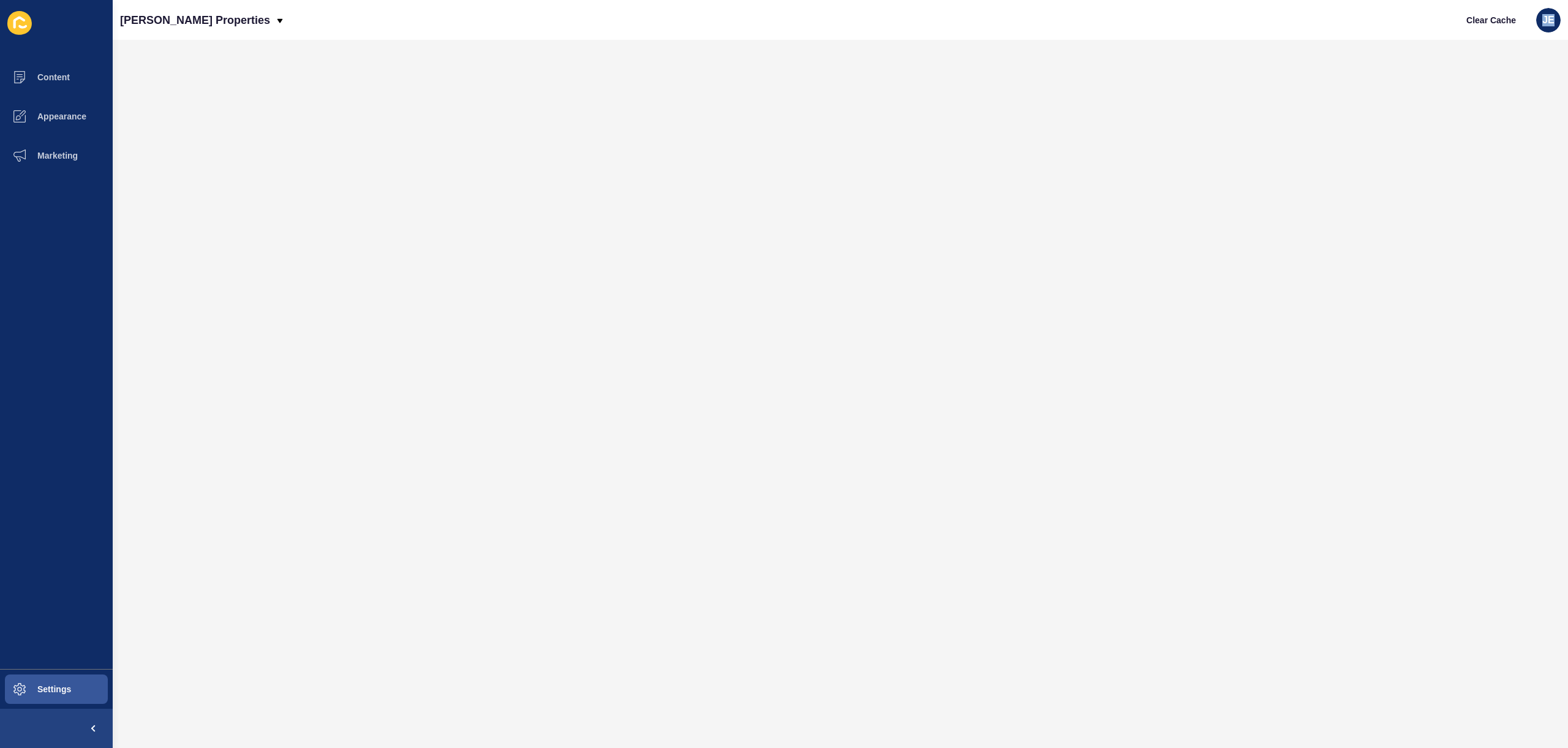
click at [269, 148] on div at bounding box center [840, 369] width 1431 height 635
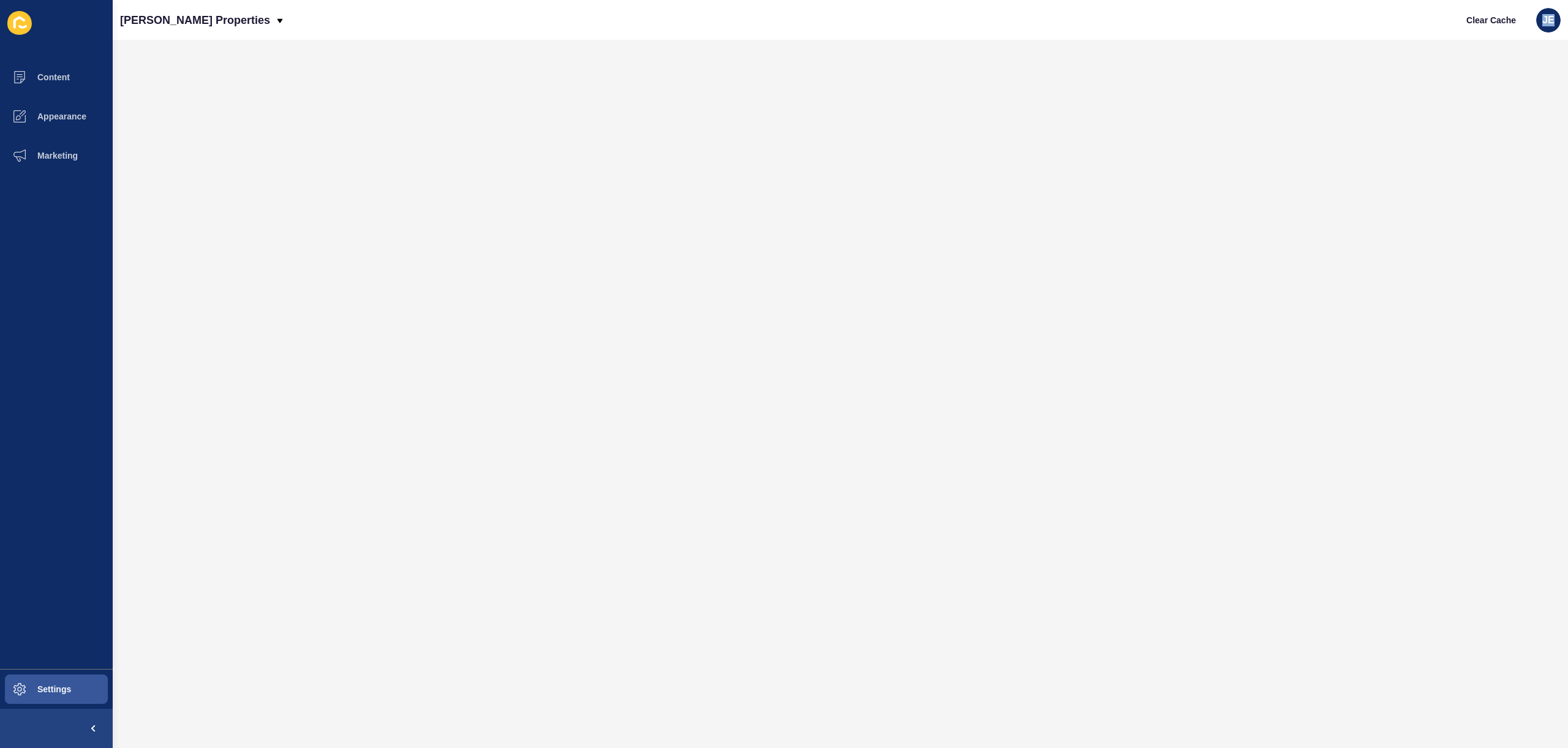
click at [269, 148] on div at bounding box center [840, 369] width 1431 height 635
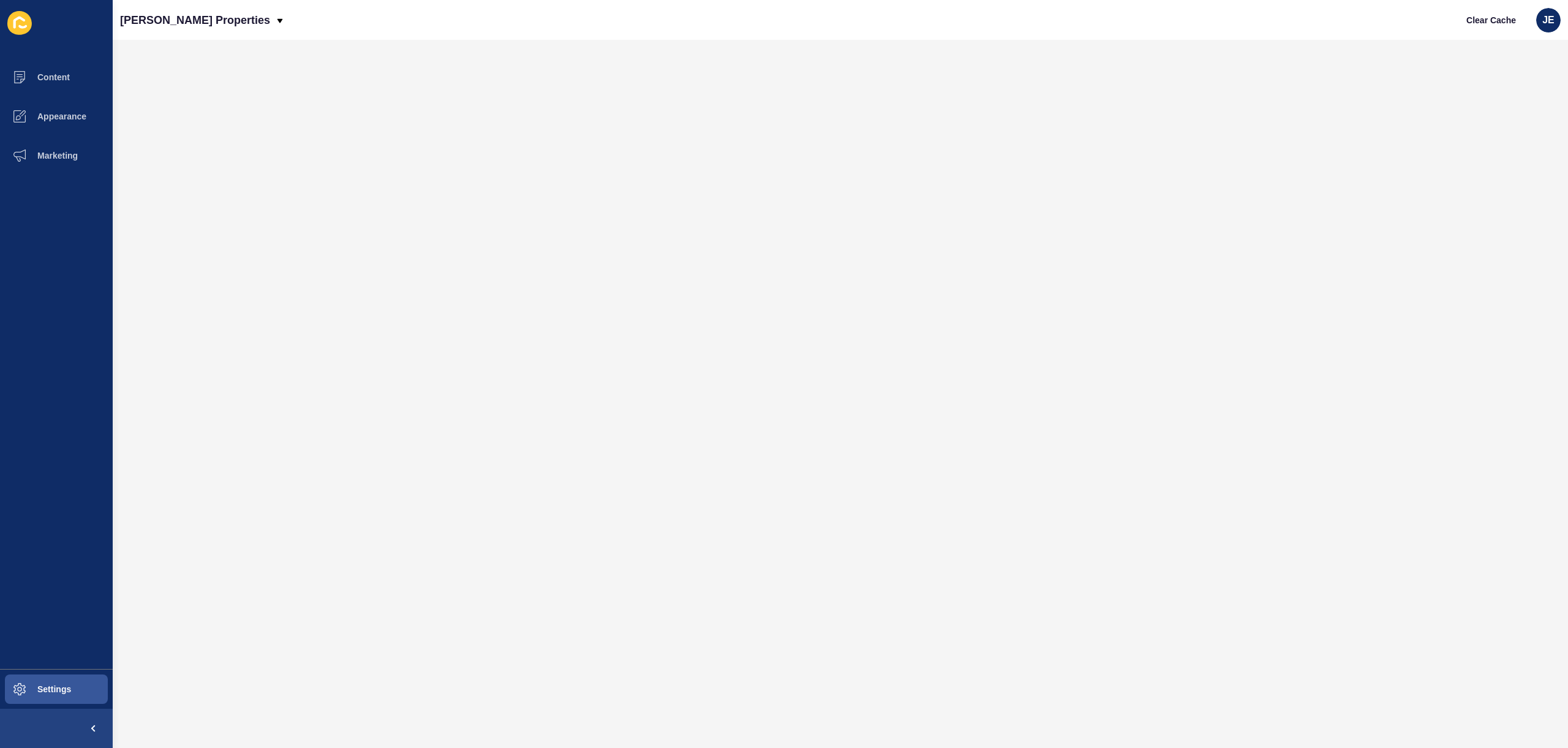
click at [927, 356] on div at bounding box center [840, 369] width 1431 height 635
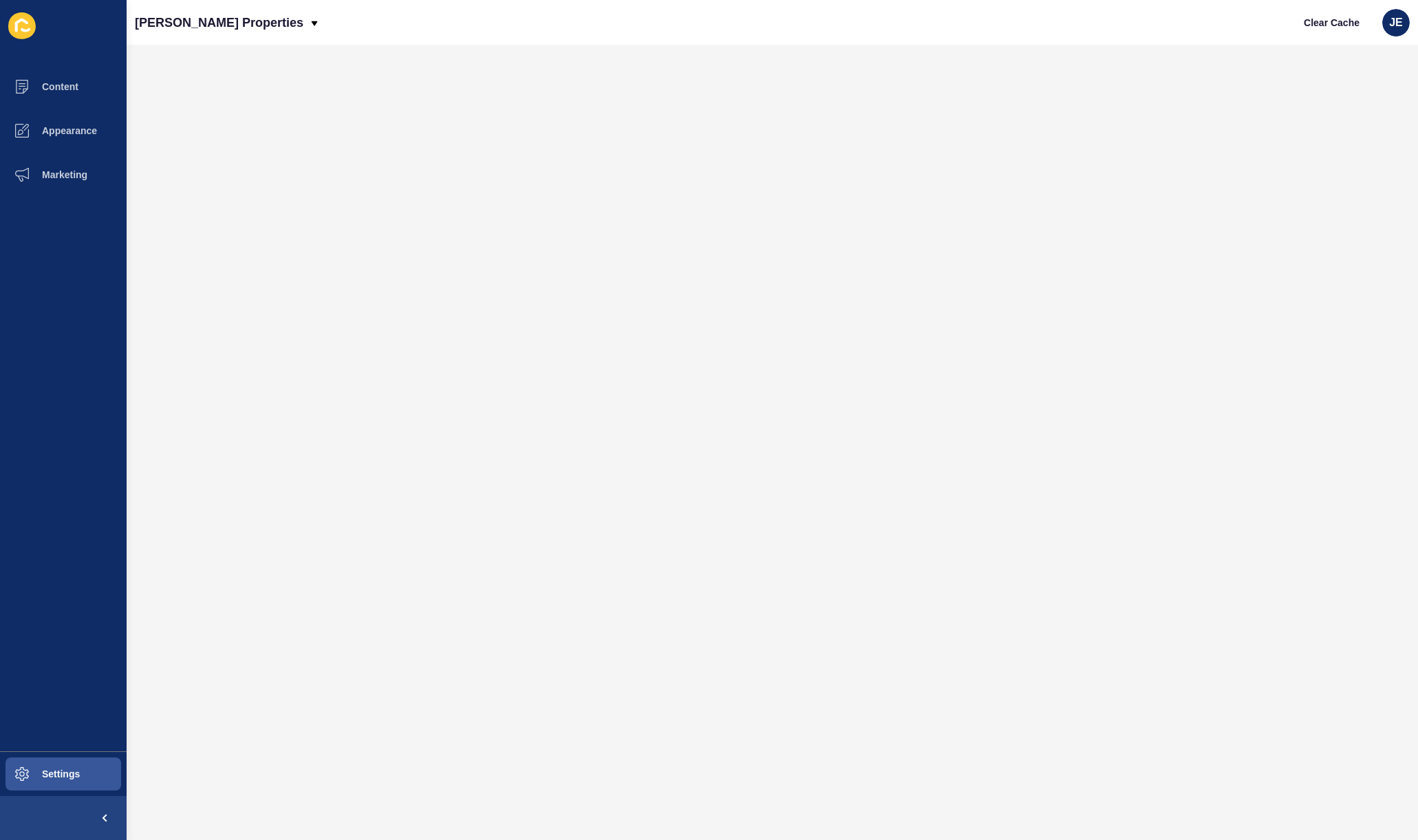
click at [1418, 225] on html "Content Appearance Marketing Settings [PERSON_NAME] Properties Clear Cache JE" at bounding box center [709, 420] width 1418 height 840
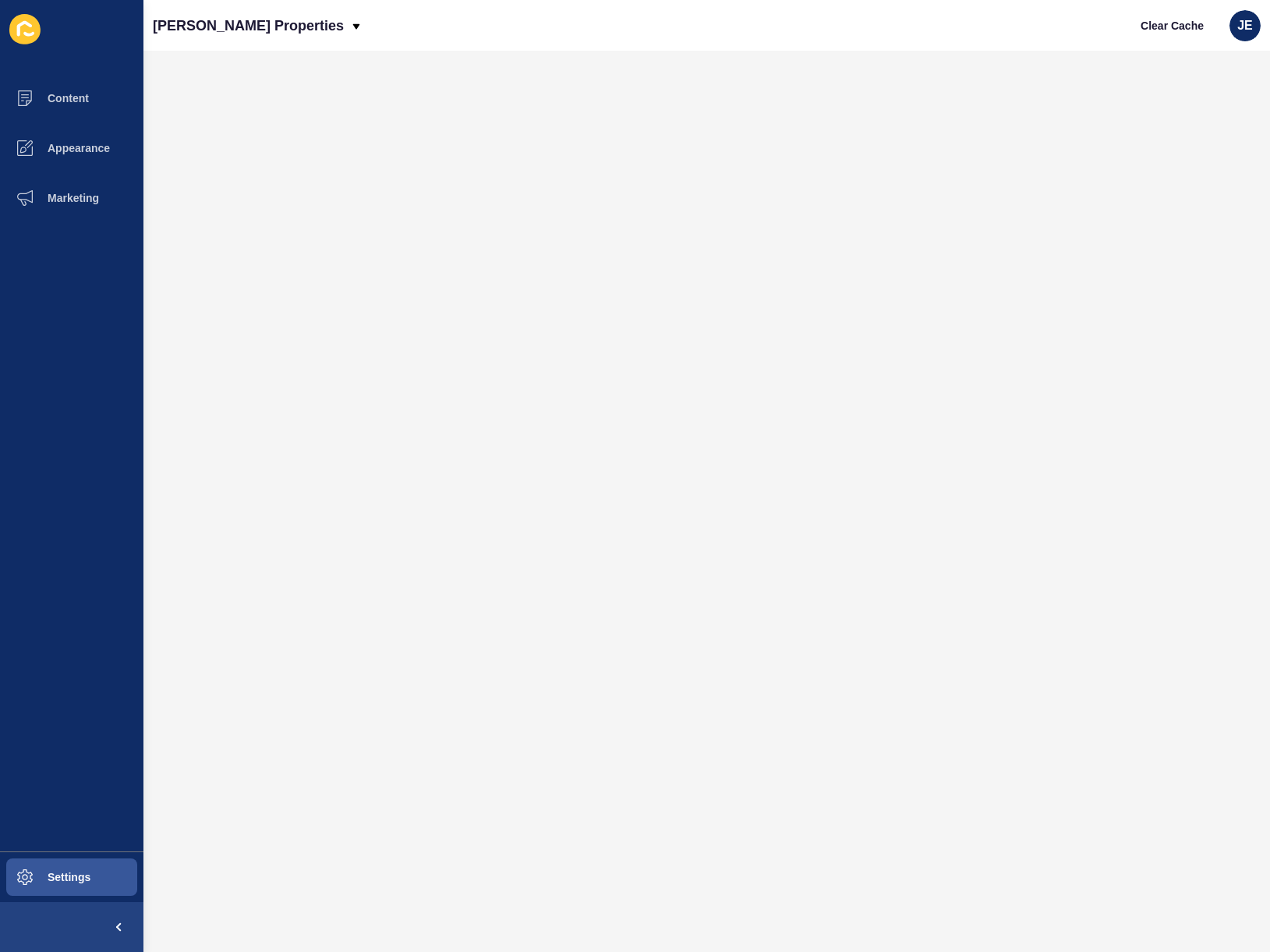
click at [557, 33] on div "[PERSON_NAME] Properties Clear Cache JE" at bounding box center [707, 25] width 1127 height 51
click at [1234, 27] on div "JE" at bounding box center [1245, 26] width 31 height 31
click at [1214, 138] on link "Logout" at bounding box center [1208, 130] width 115 height 35
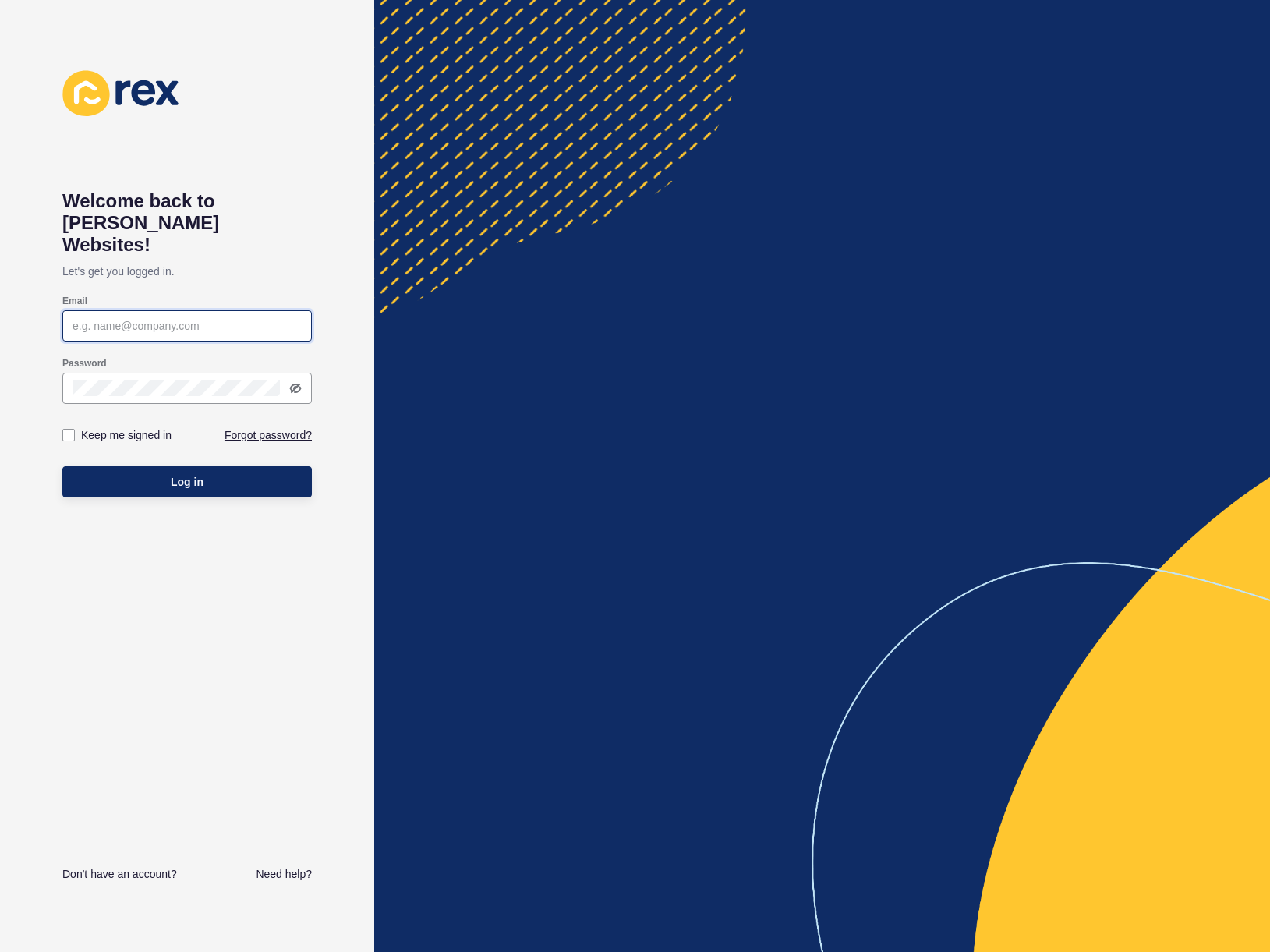
type input "justine.espinosa@rexsoftware.com.au"
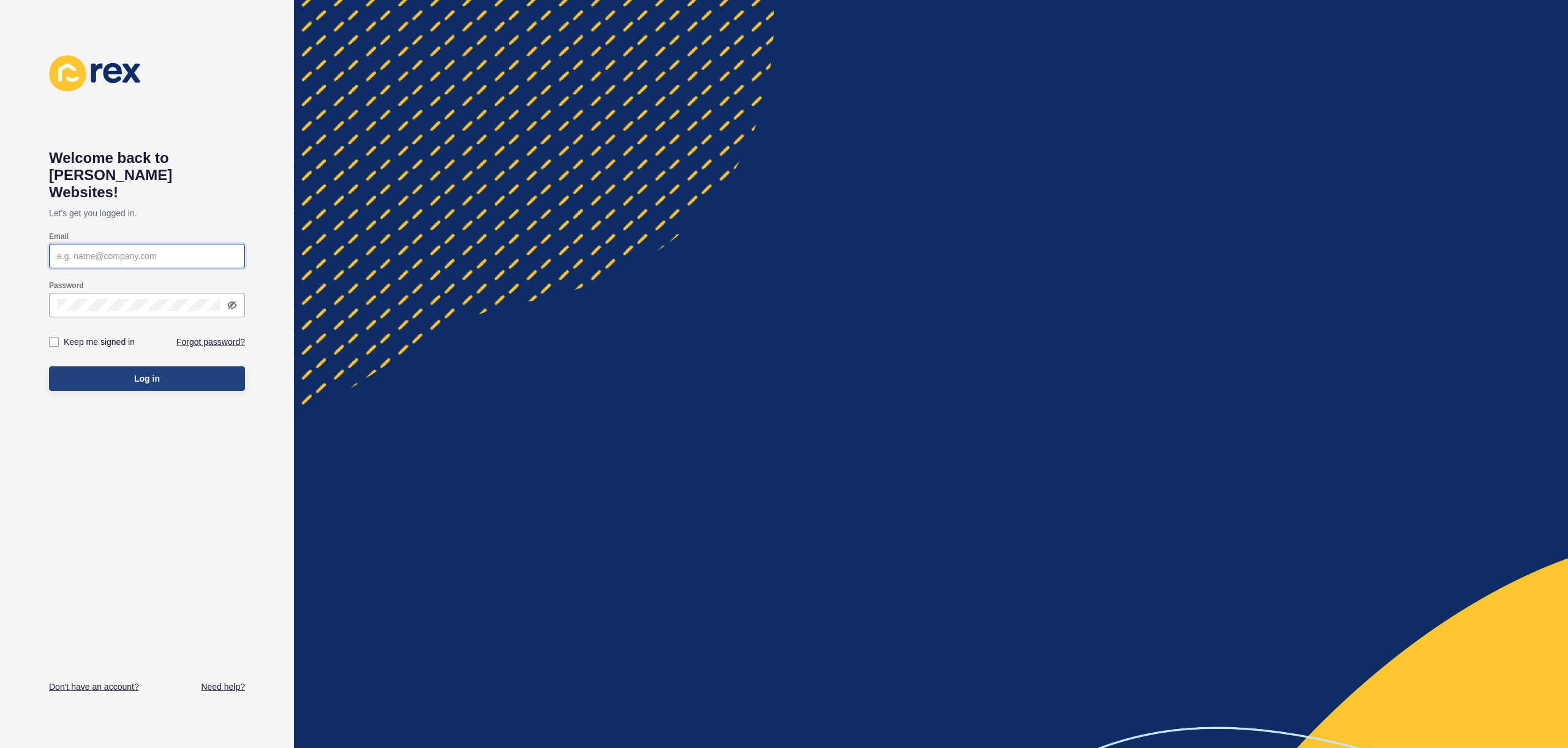
type input "[EMAIL_ADDRESS][PERSON_NAME][DOMAIN_NAME]"
click at [135, 369] on button "Log in" at bounding box center [147, 378] width 196 height 24
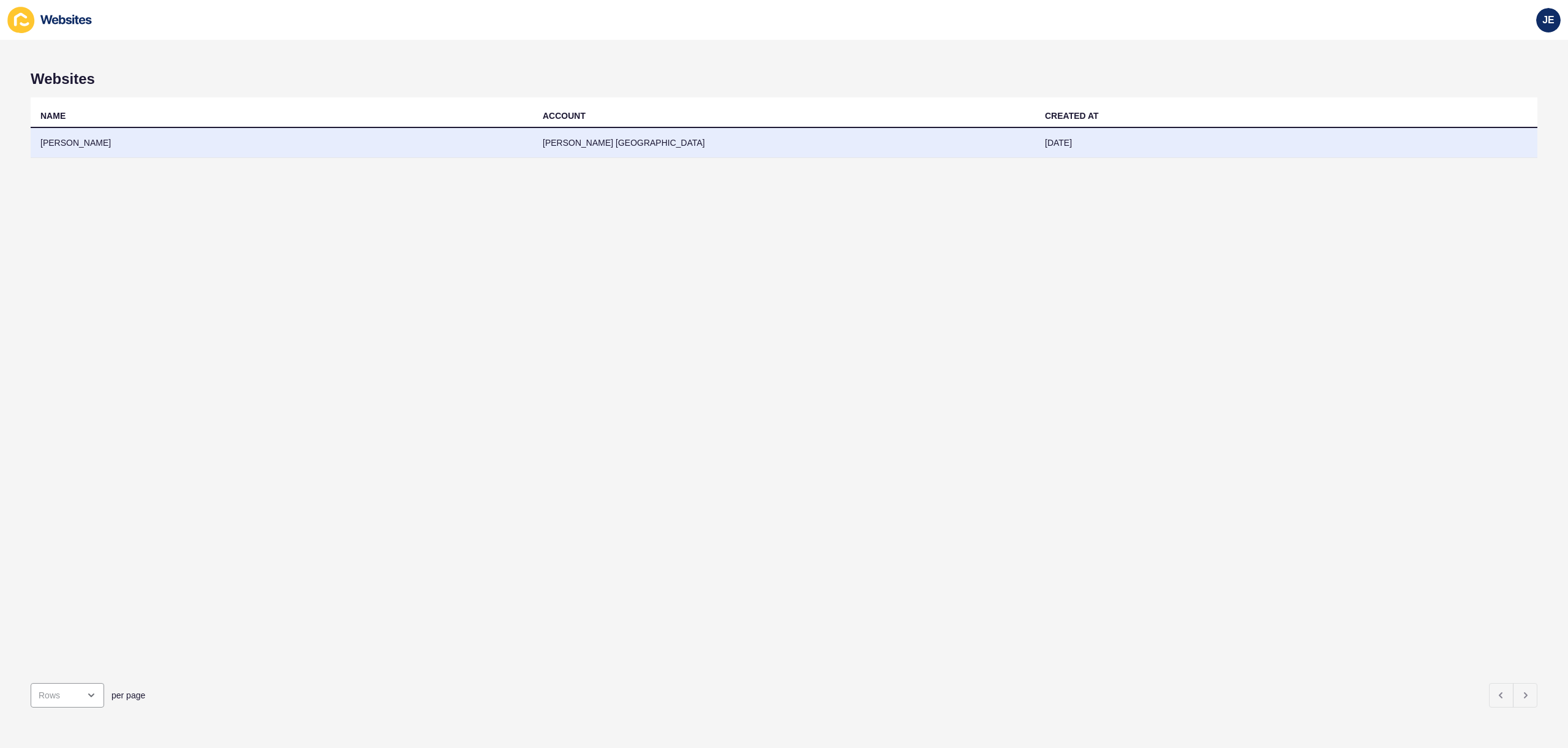
click at [512, 132] on td "[PERSON_NAME]" at bounding box center [281, 143] width 502 height 30
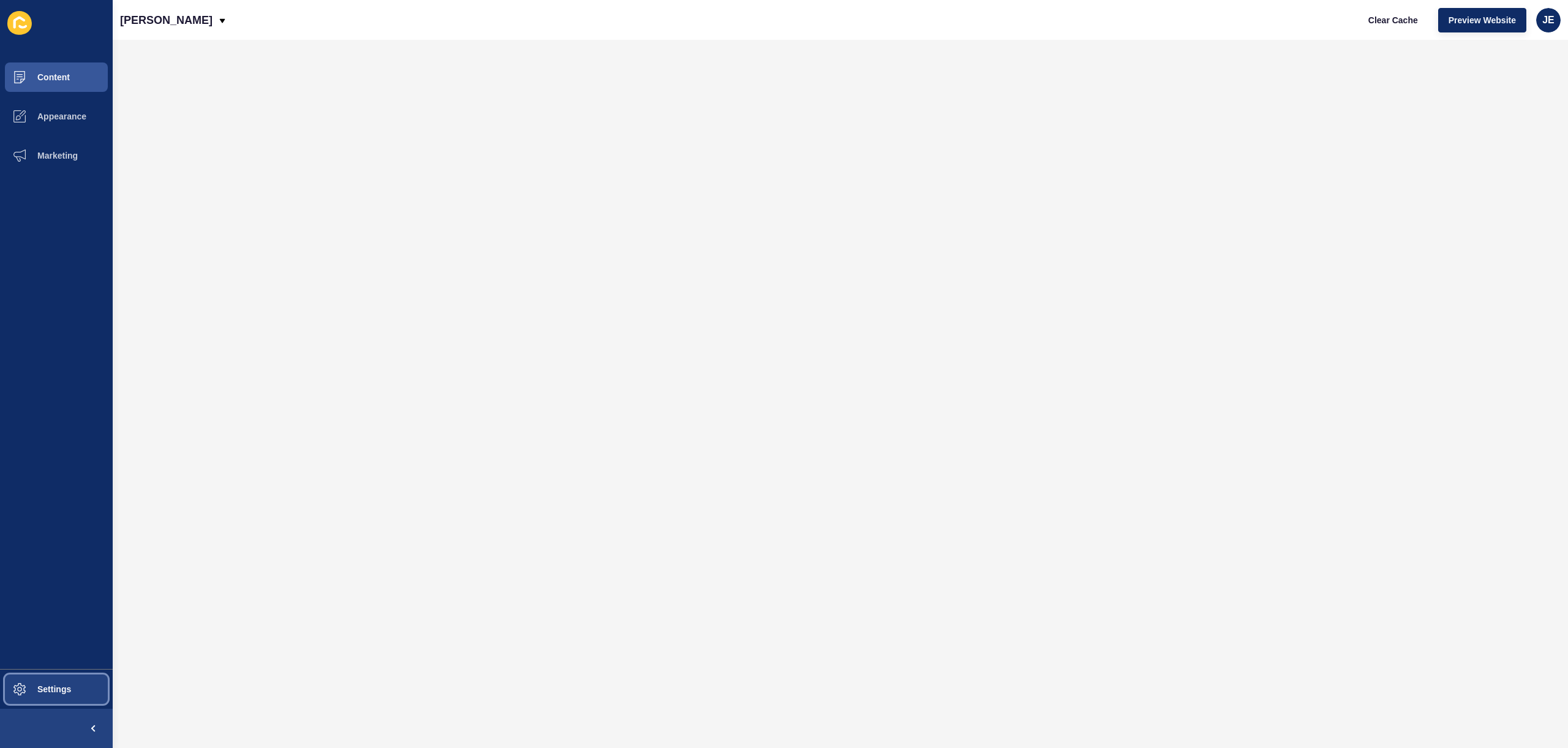
click at [59, 687] on span "Settings" at bounding box center [35, 689] width 73 height 10
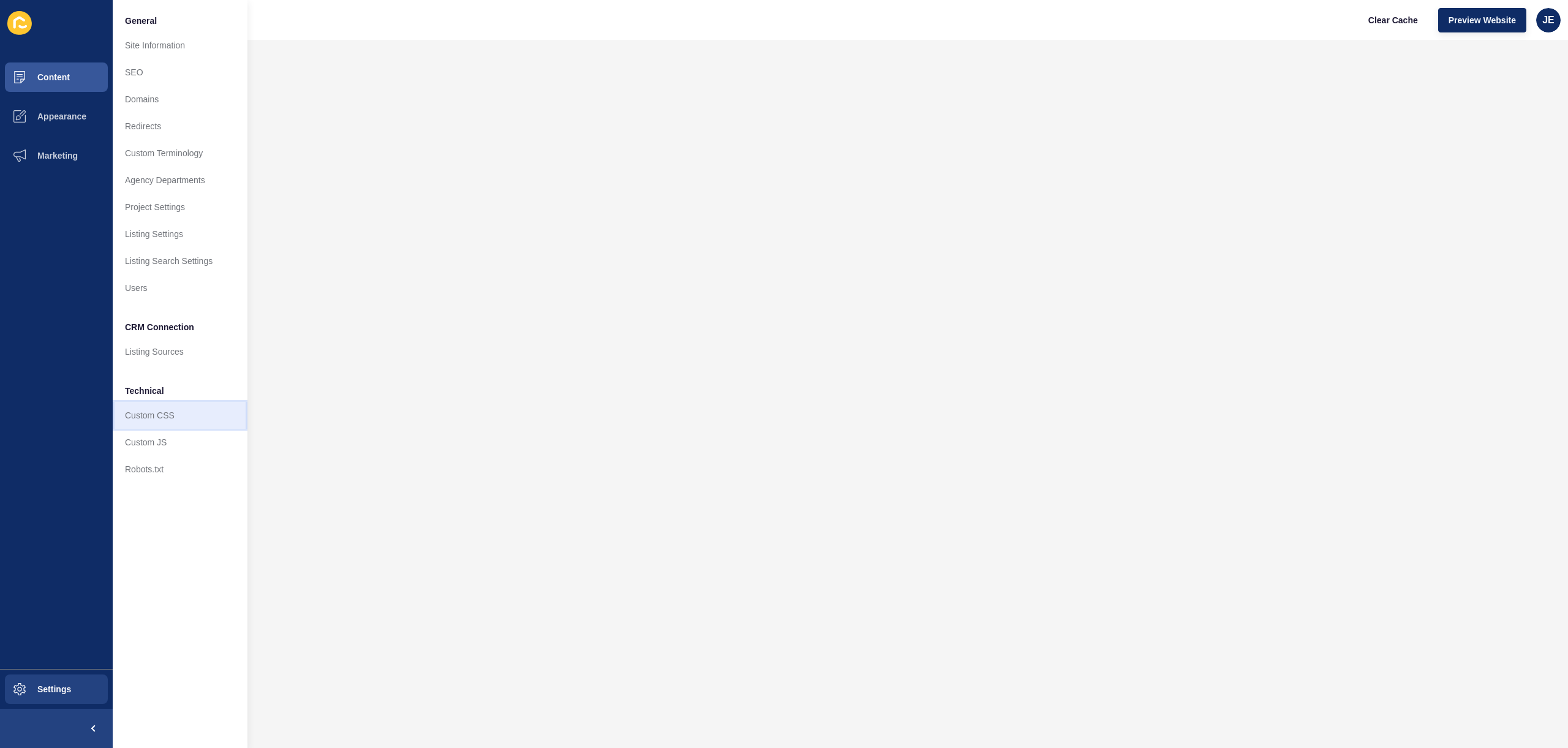
click at [161, 418] on link "Custom CSS" at bounding box center [180, 415] width 135 height 27
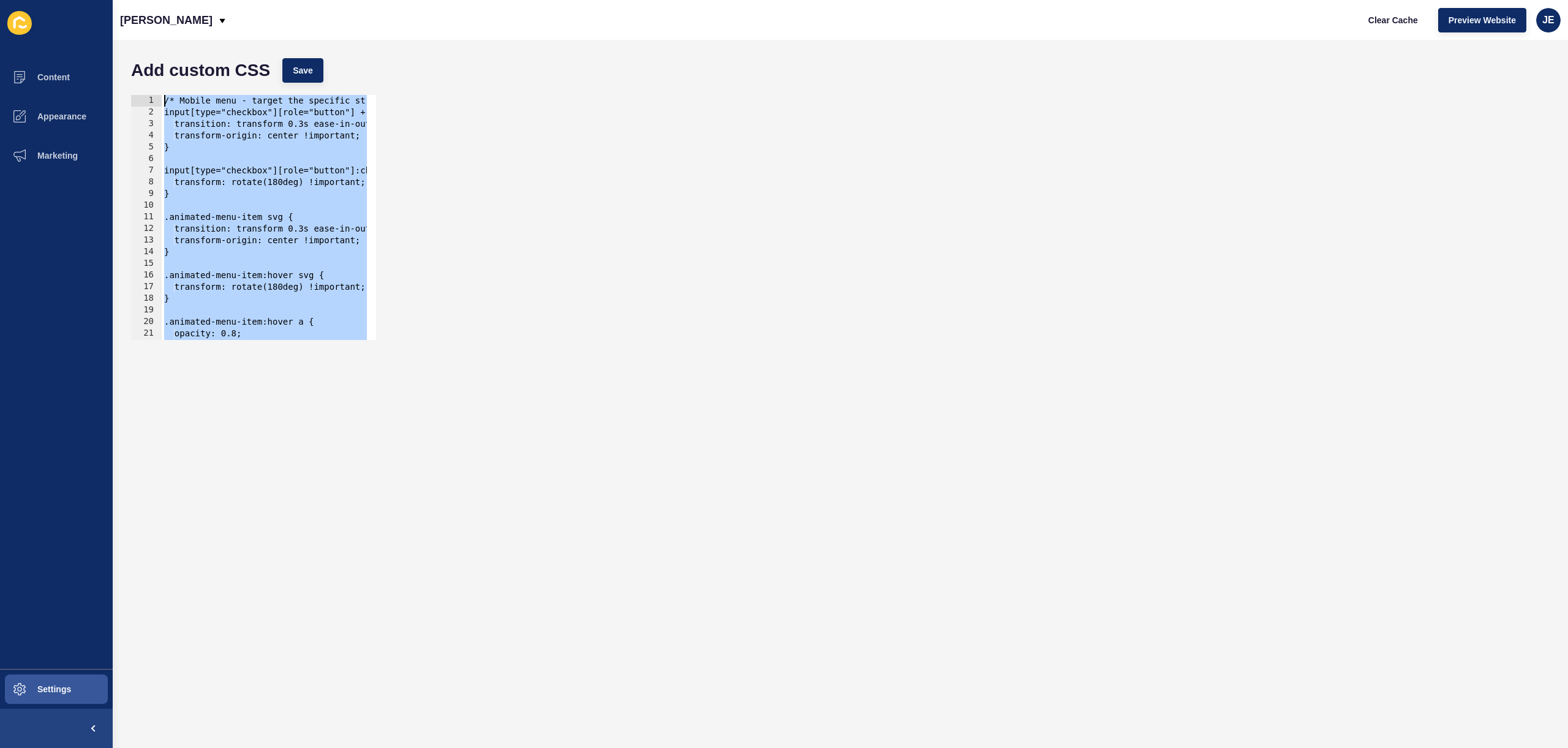
drag, startPoint x: 210, startPoint y: 303, endPoint x: 137, endPoint y: 64, distance: 249.9
click at [137, 64] on form "Add custom CSS Save 1 2 3 4 5 6 7 8 9 10 11 12 13 14 15 [PHONE_NUMBER] 22 23 /*…" at bounding box center [840, 394] width 1431 height 684
type textarea "/* Mobile menu - target the specific structure with input checkbox + label */ i…"
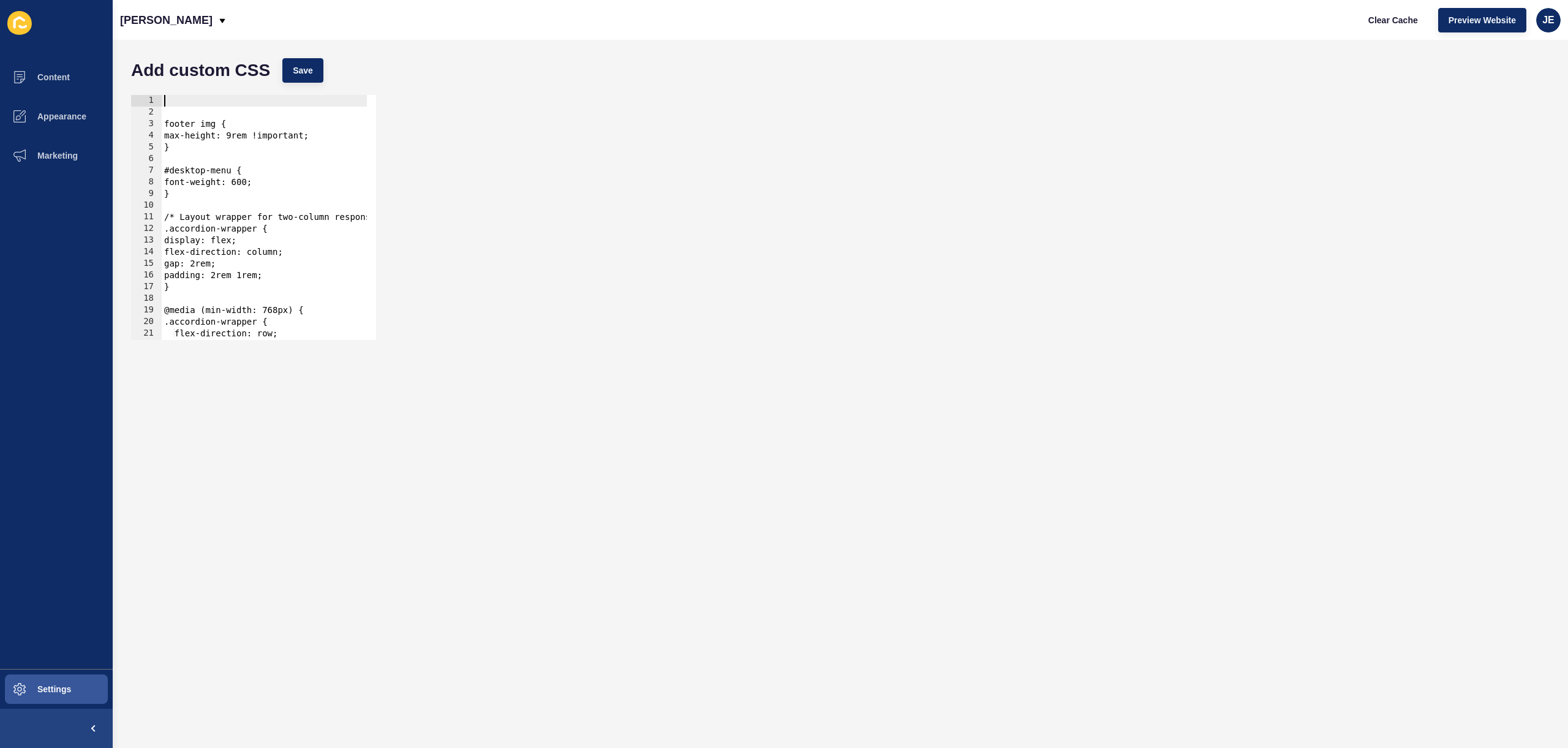
click at [169, 123] on div "footer img { max-height: 9rem !important; } #desktop-menu { font-weight: 600; }…" at bounding box center [293, 225] width 262 height 259
click at [166, 123] on div "footer img { max-height: 9rem !important; } #desktop-menu { font-weight: 600; }…" at bounding box center [293, 225] width 262 height 259
type textarea "}"
click at [166, 121] on div "footer img { max-height: 9rem !important; } #desktop-menu { font-weight: 600; }…" at bounding box center [293, 225] width 262 height 259
type textarea "footer img {"
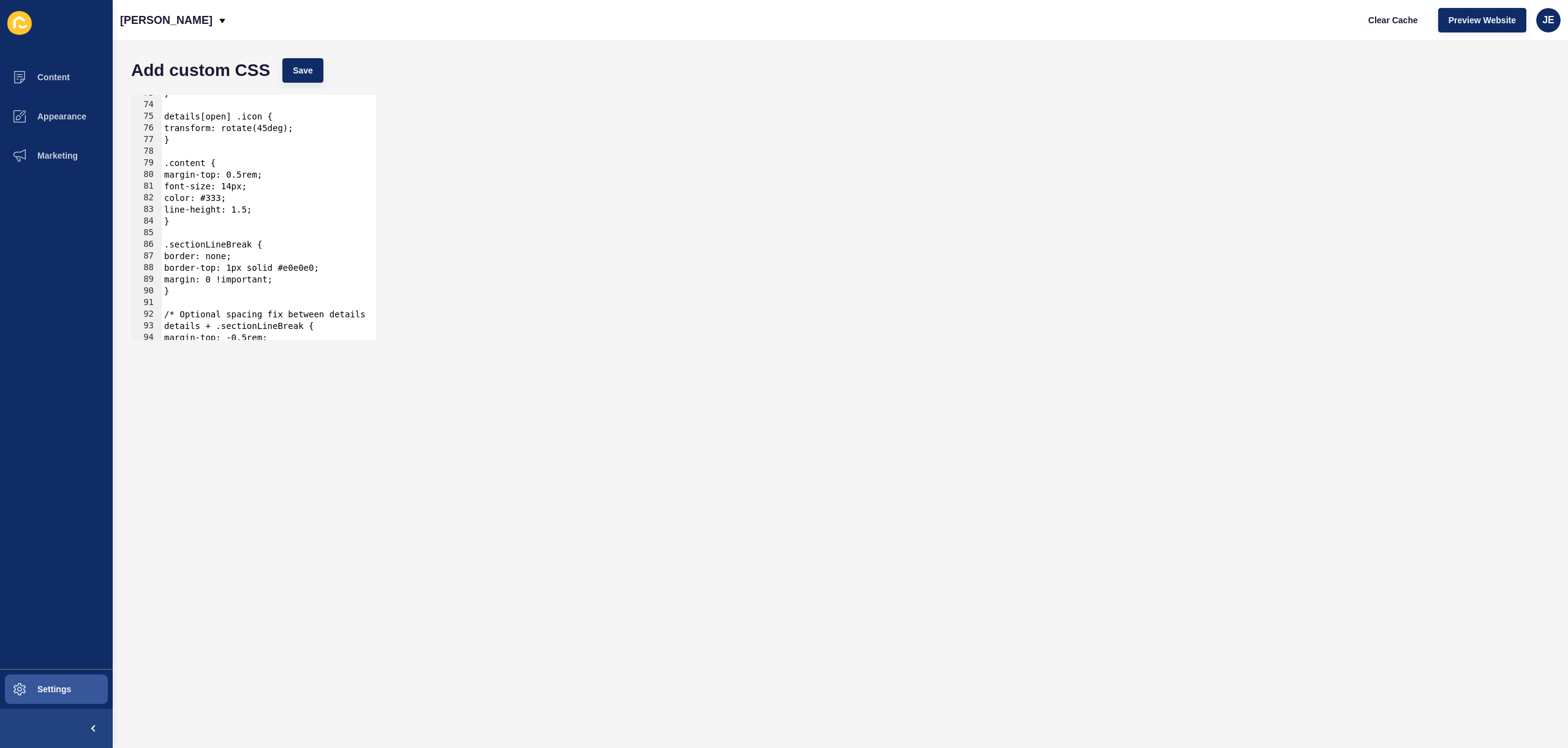
scroll to position [939, 0]
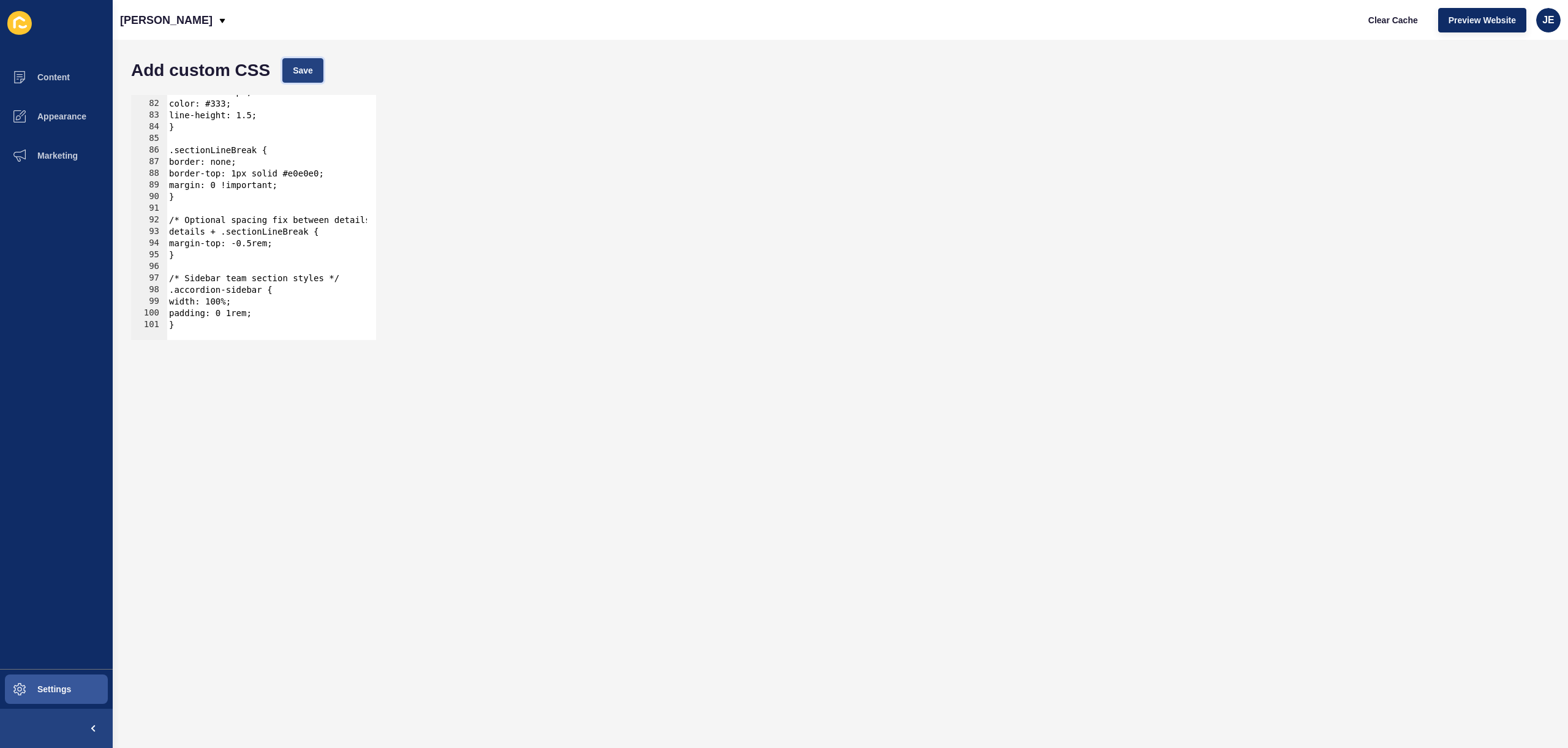
click at [312, 75] on span "Save" at bounding box center [303, 70] width 20 height 12
click at [812, 284] on div "footer img { 81 82 83 84 85 86 87 88 89 90 91 92 93 94 95 96 97 98 99 100 101 f…" at bounding box center [840, 217] width 1431 height 257
click at [98, 691] on button "Settings" at bounding box center [56, 689] width 113 height 39
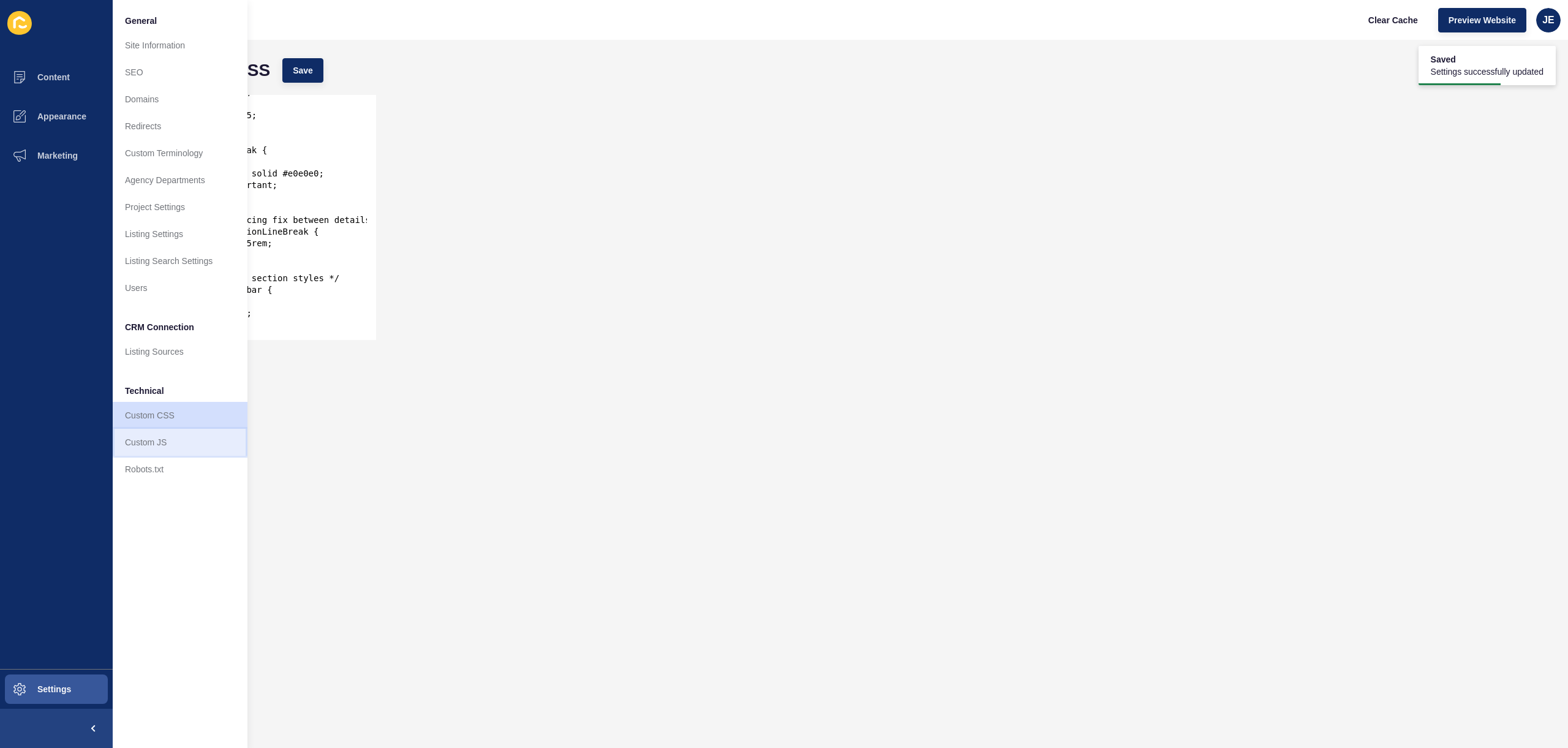
click at [167, 453] on link "Custom JS" at bounding box center [180, 442] width 135 height 27
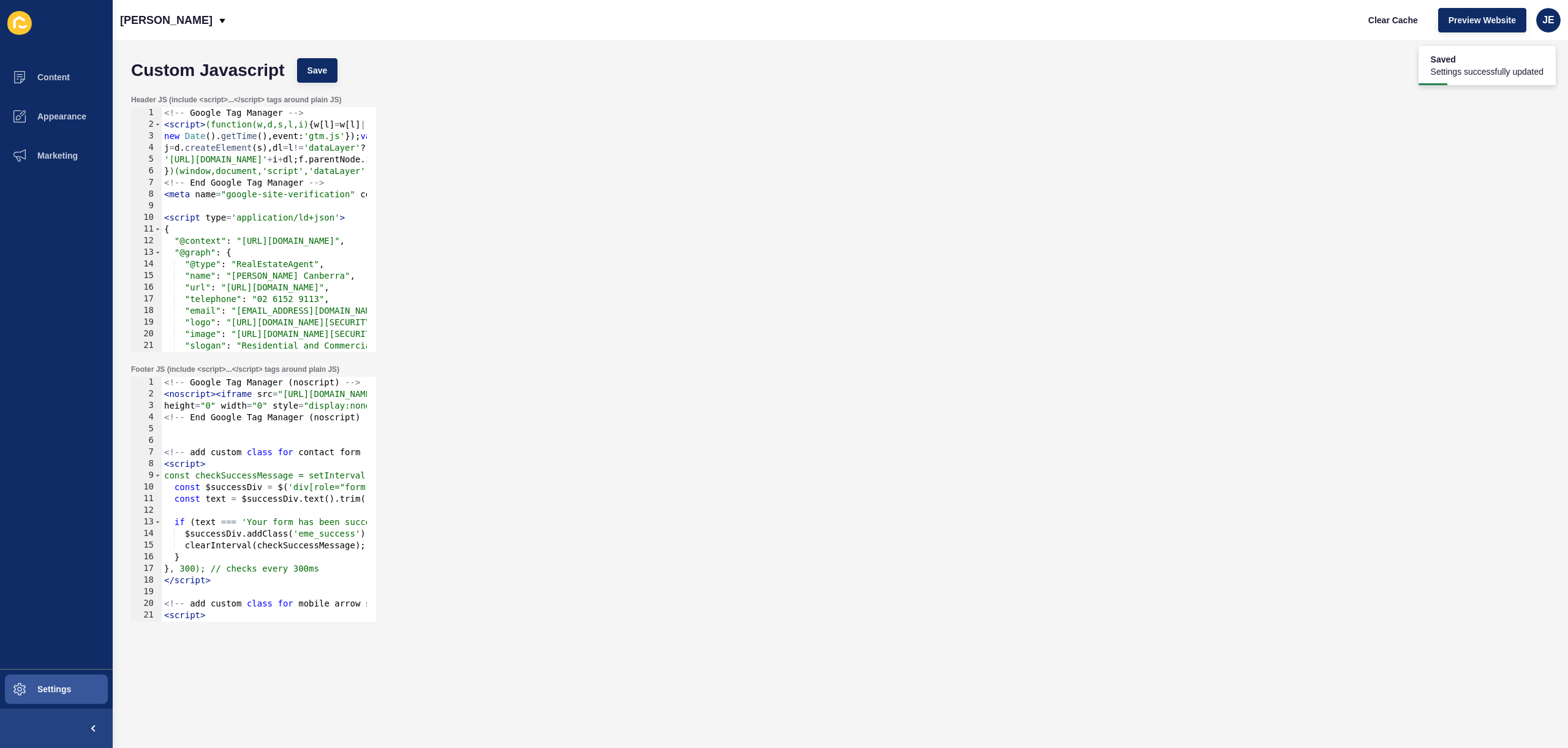
scroll to position [323, 0]
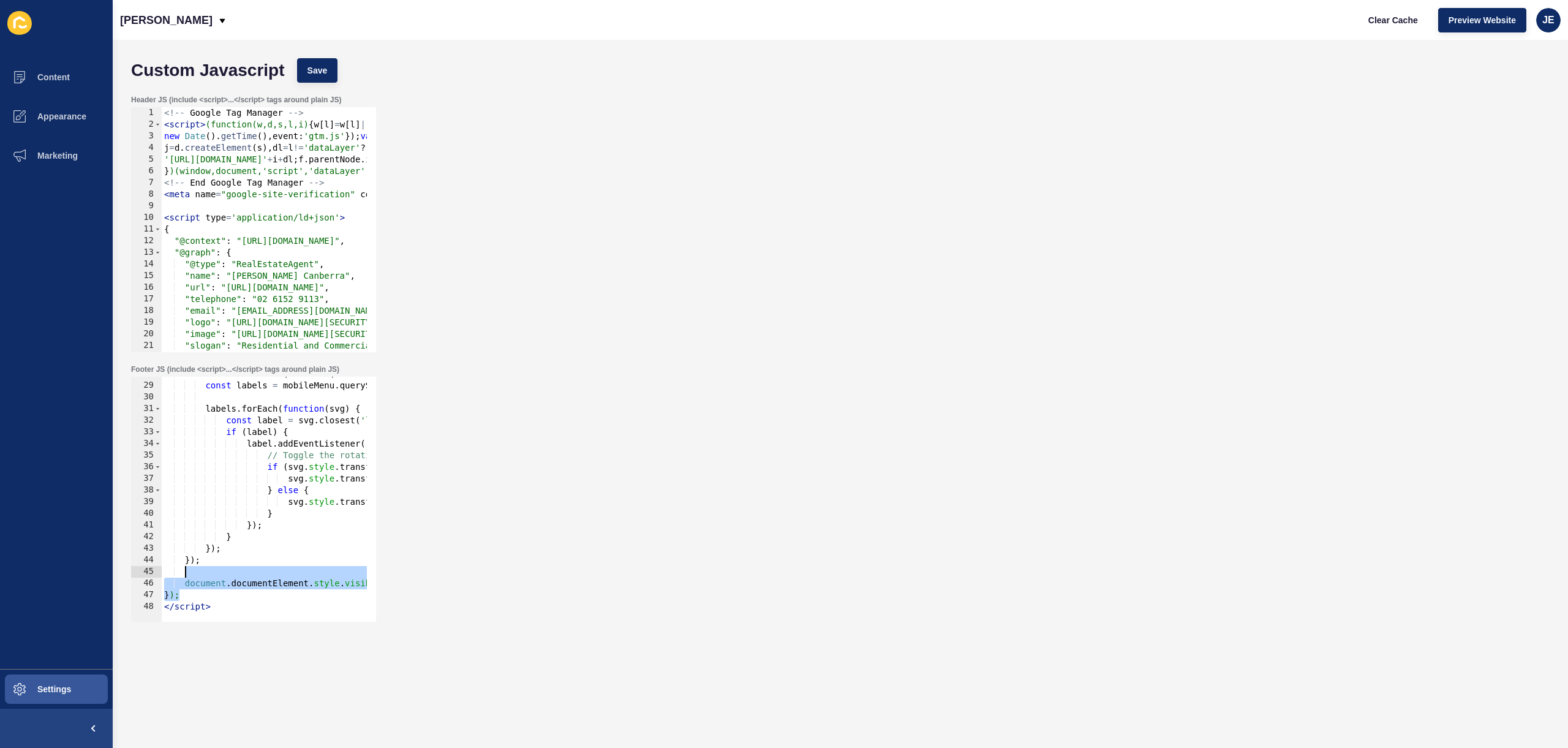
drag, startPoint x: 262, startPoint y: 597, endPoint x: 216, endPoint y: 592, distance: 46.3
click at [205, 577] on div "mobileMenus . forEach ( function ( mobileMenu ) { const labels = mobileMenu . q…" at bounding box center [370, 498] width 417 height 259
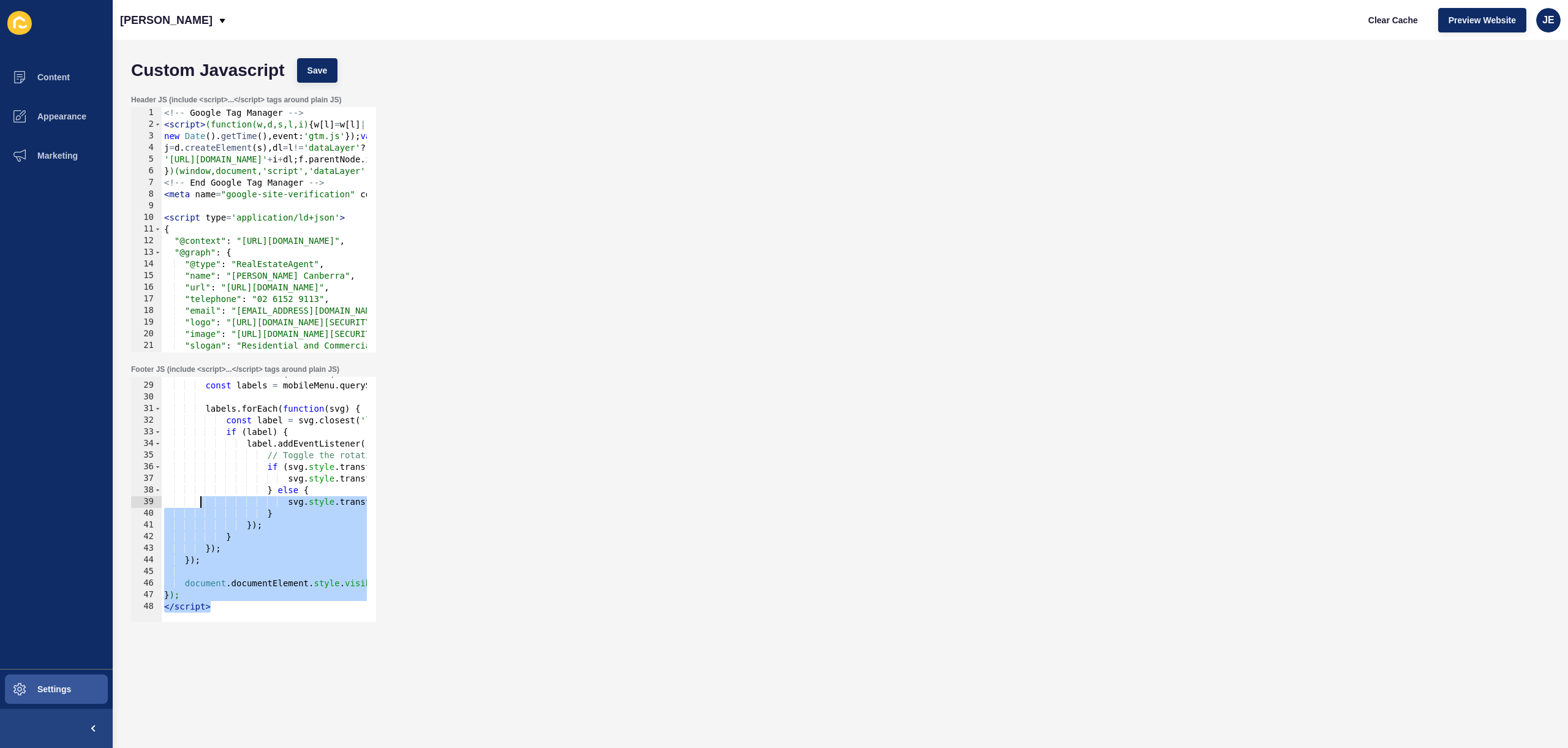
scroll to position [213, 0]
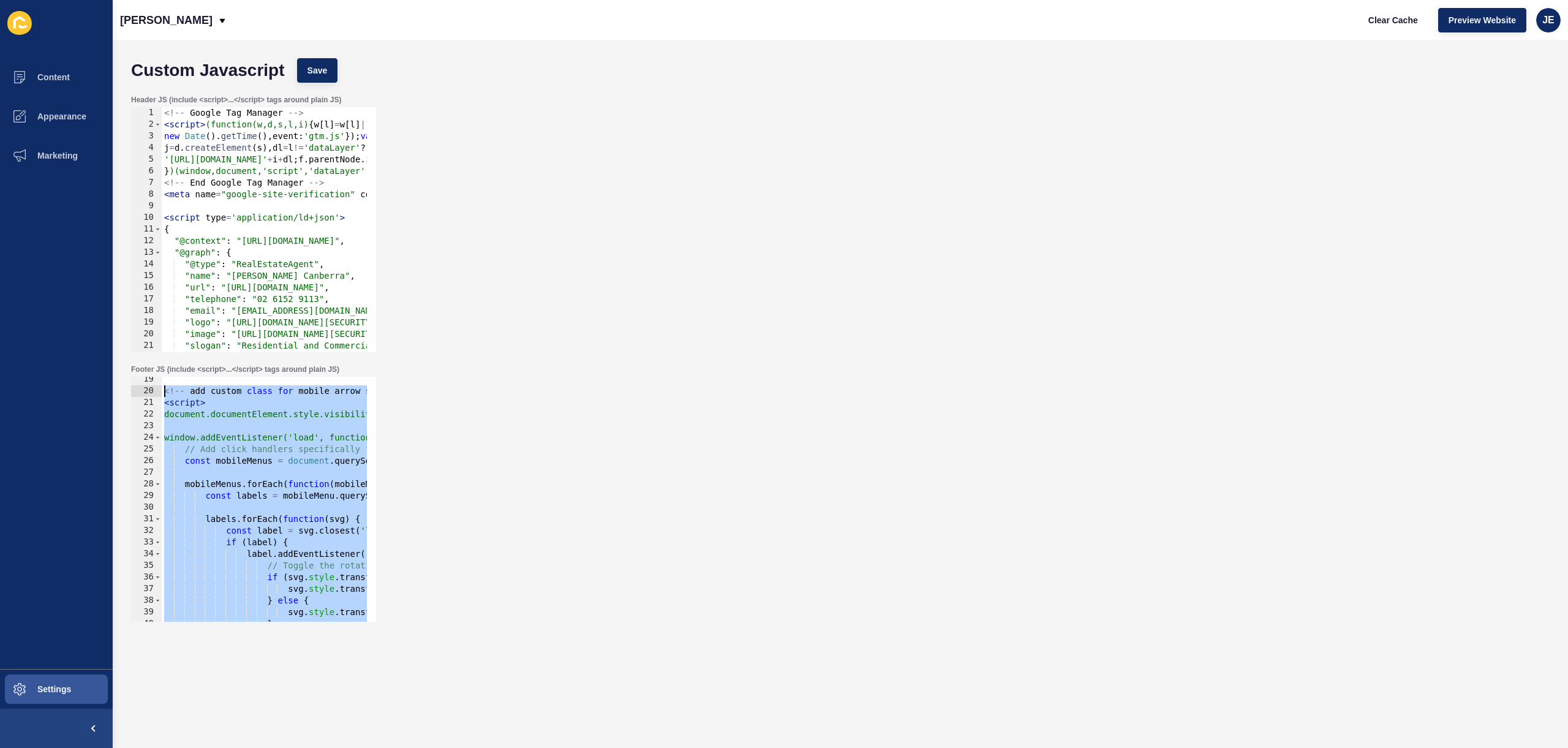
drag, startPoint x: 216, startPoint y: 610, endPoint x: 147, endPoint y: 388, distance: 232.5
click at [147, 388] on div "document.documentElement.style.visibility = 'visible'; 19 20 21 22 23 24 25 26 …" at bounding box center [253, 499] width 245 height 245
type textarea "<!-- add custom class for mobile arrow svg transform --> <script>"
click at [59, 684] on span "Settings" at bounding box center [35, 689] width 73 height 10
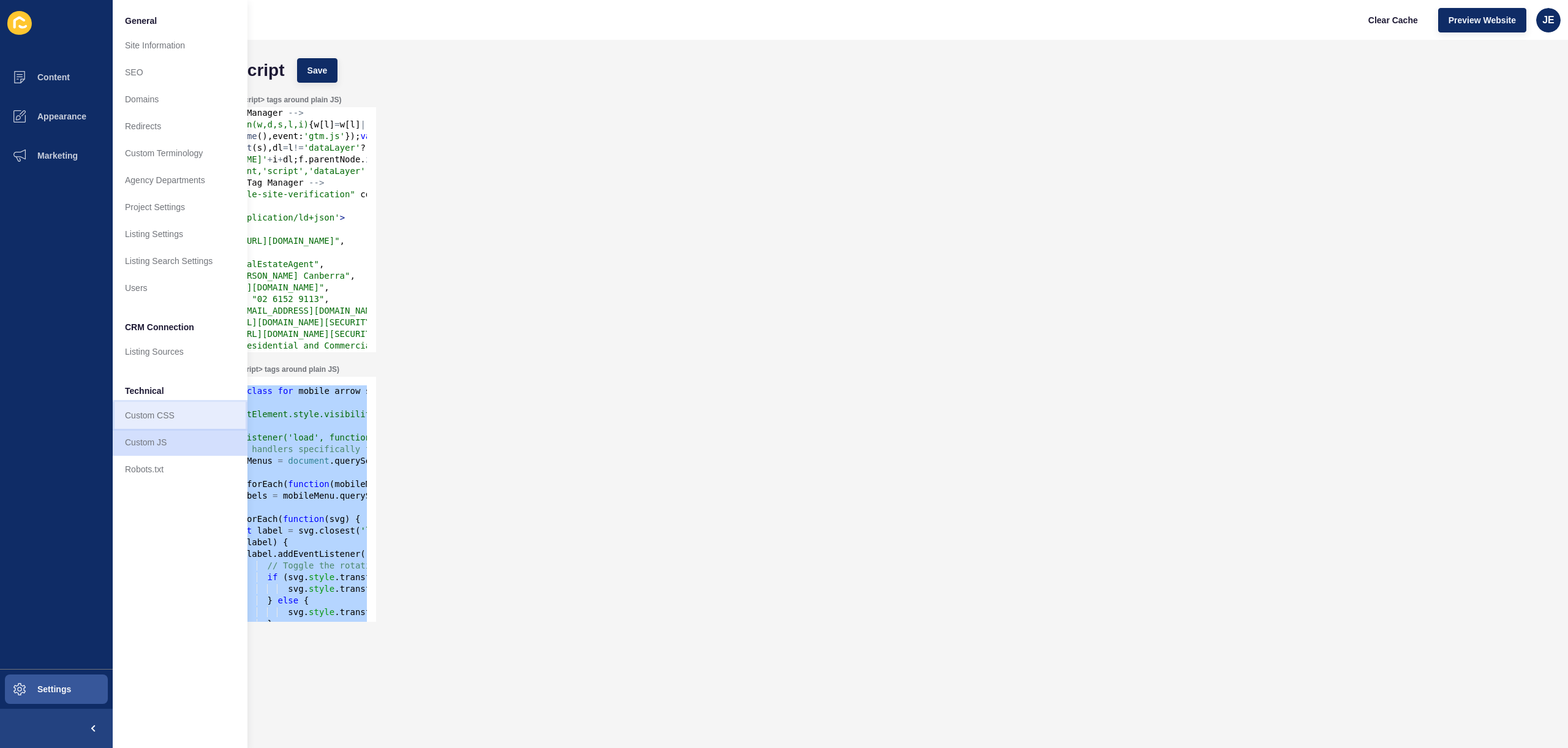
click at [144, 417] on link "Custom CSS" at bounding box center [180, 415] width 135 height 27
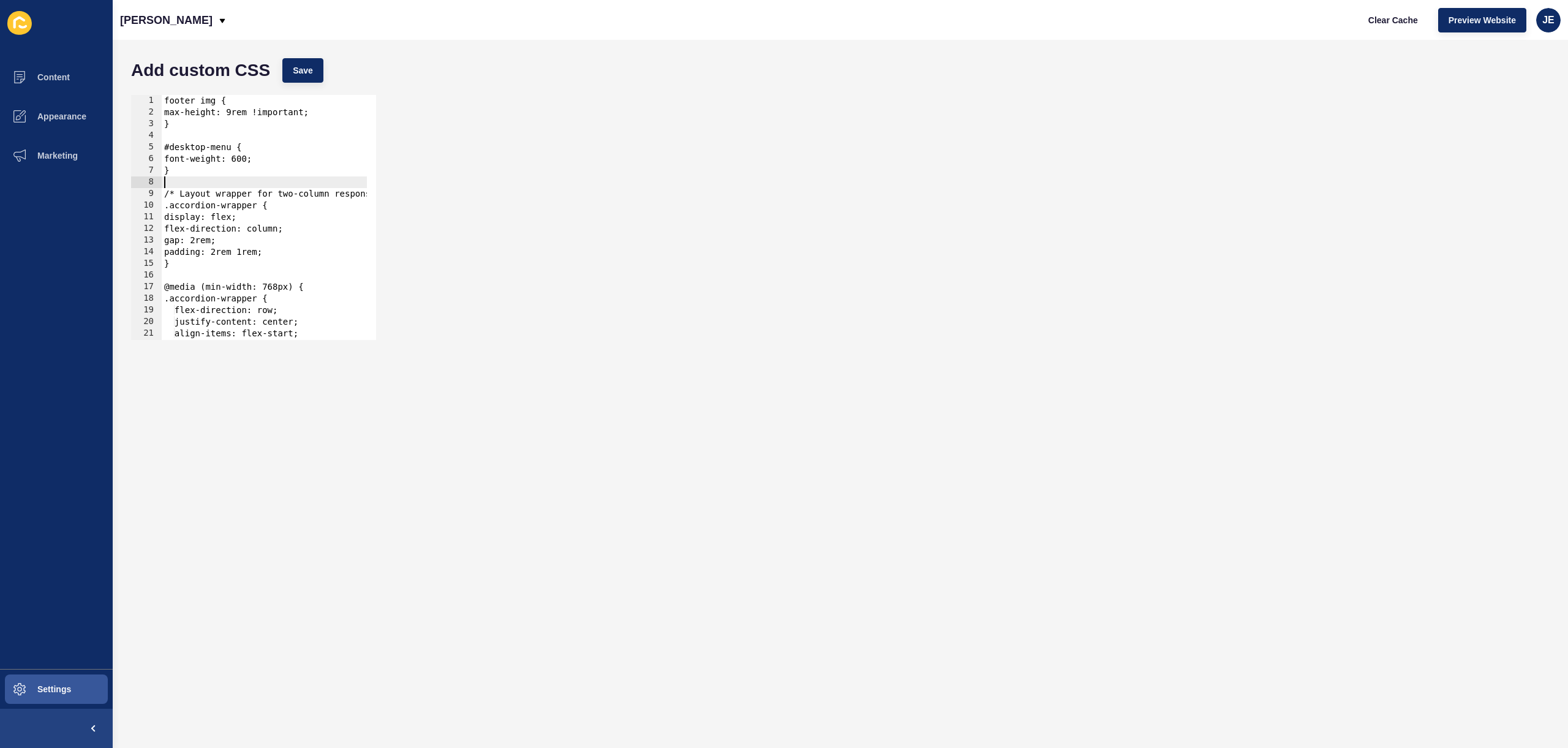
click at [271, 185] on div "footer img { max-height: 9rem !important; } #desktop-menu { font-weight: 600; }…" at bounding box center [293, 225] width 262 height 259
click at [166, 100] on div "footer img { max-height: 9rem !important; } #desktop-menu { font-weight: 600; }…" at bounding box center [293, 225] width 262 height 259
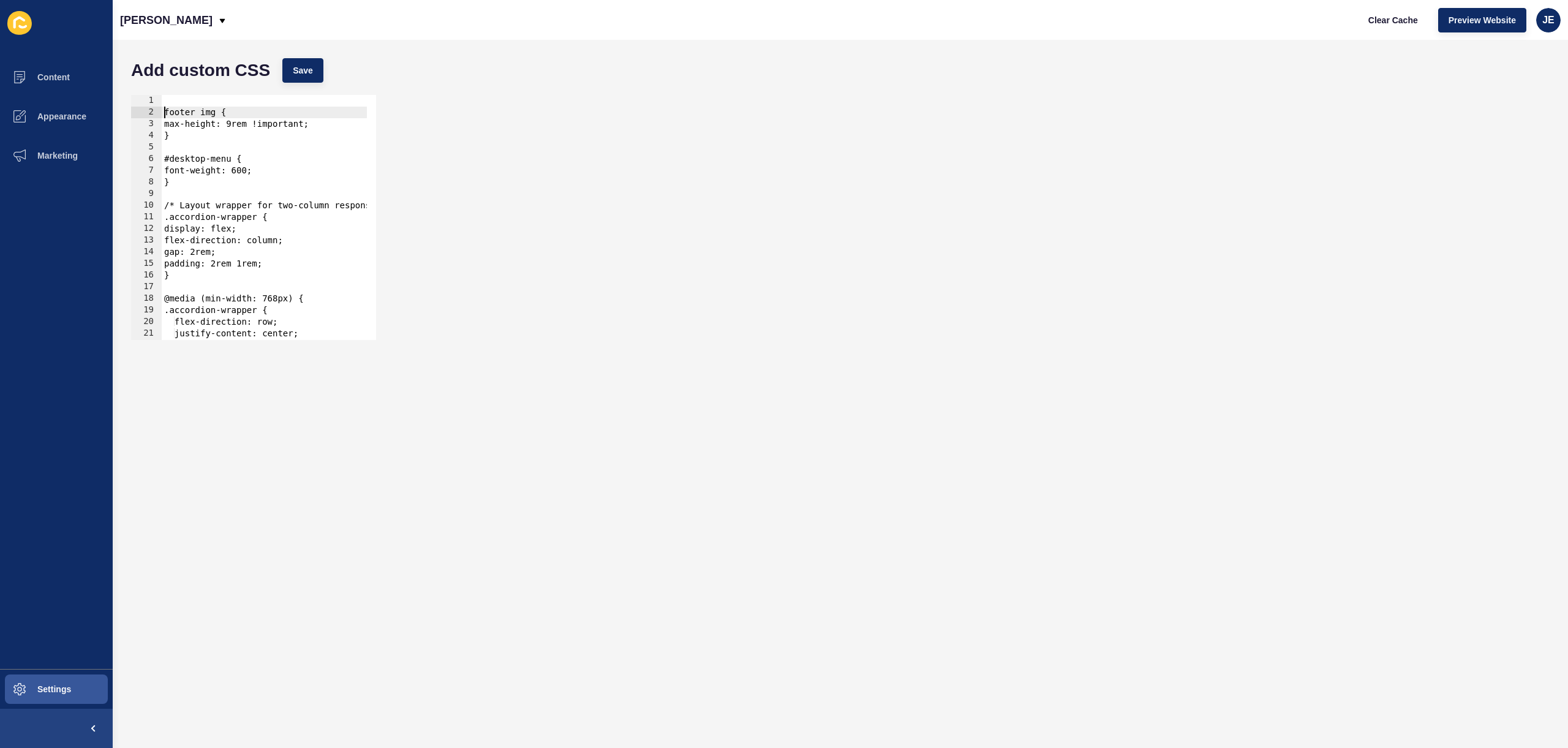
type textarea "footer img {"
paste textarea
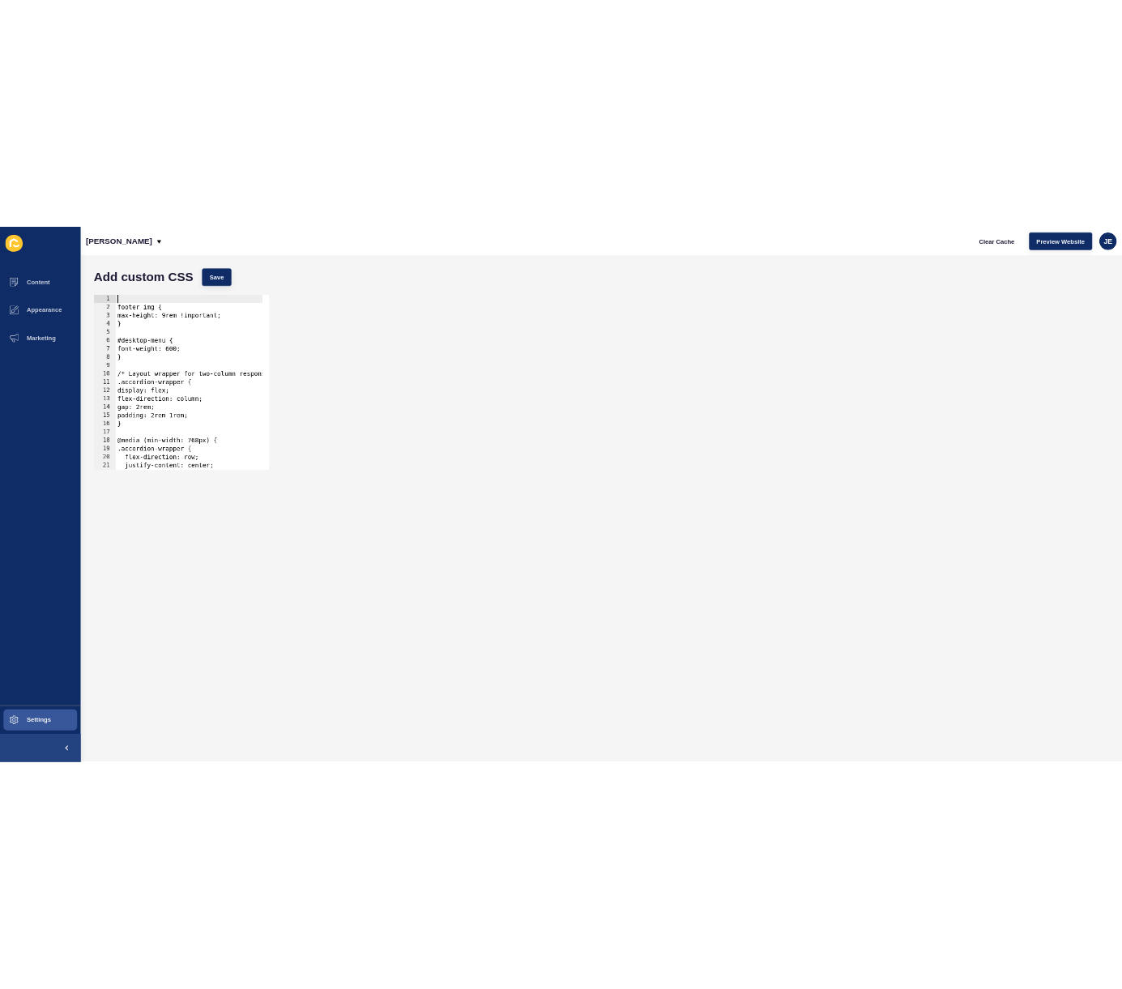
scroll to position [704, 0]
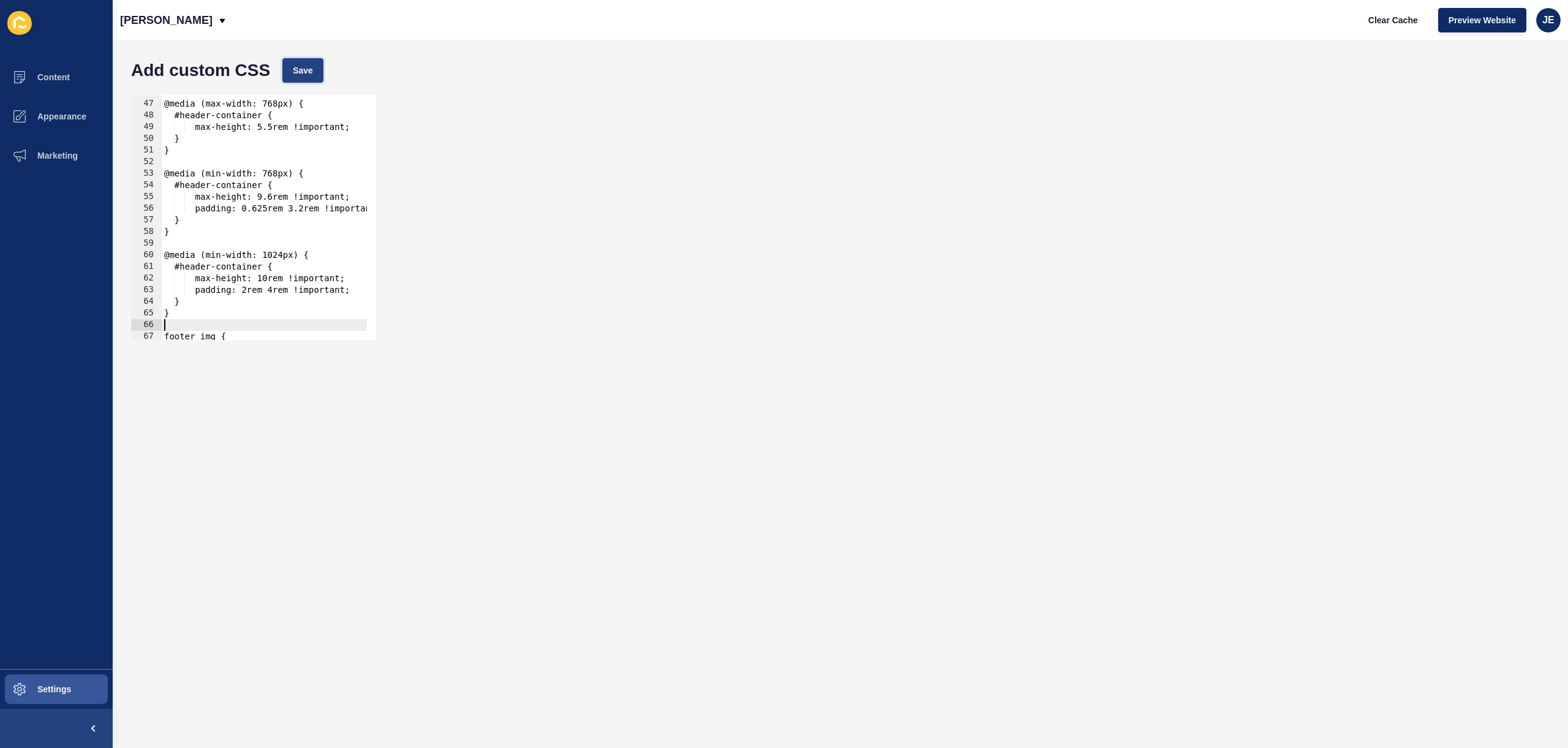
click at [289, 67] on button "Save" at bounding box center [303, 70] width 41 height 24
click at [1395, 26] on button "Clear Cache" at bounding box center [1393, 20] width 70 height 24
click at [1471, 26] on span "Preview Website" at bounding box center [1482, 20] width 67 height 12
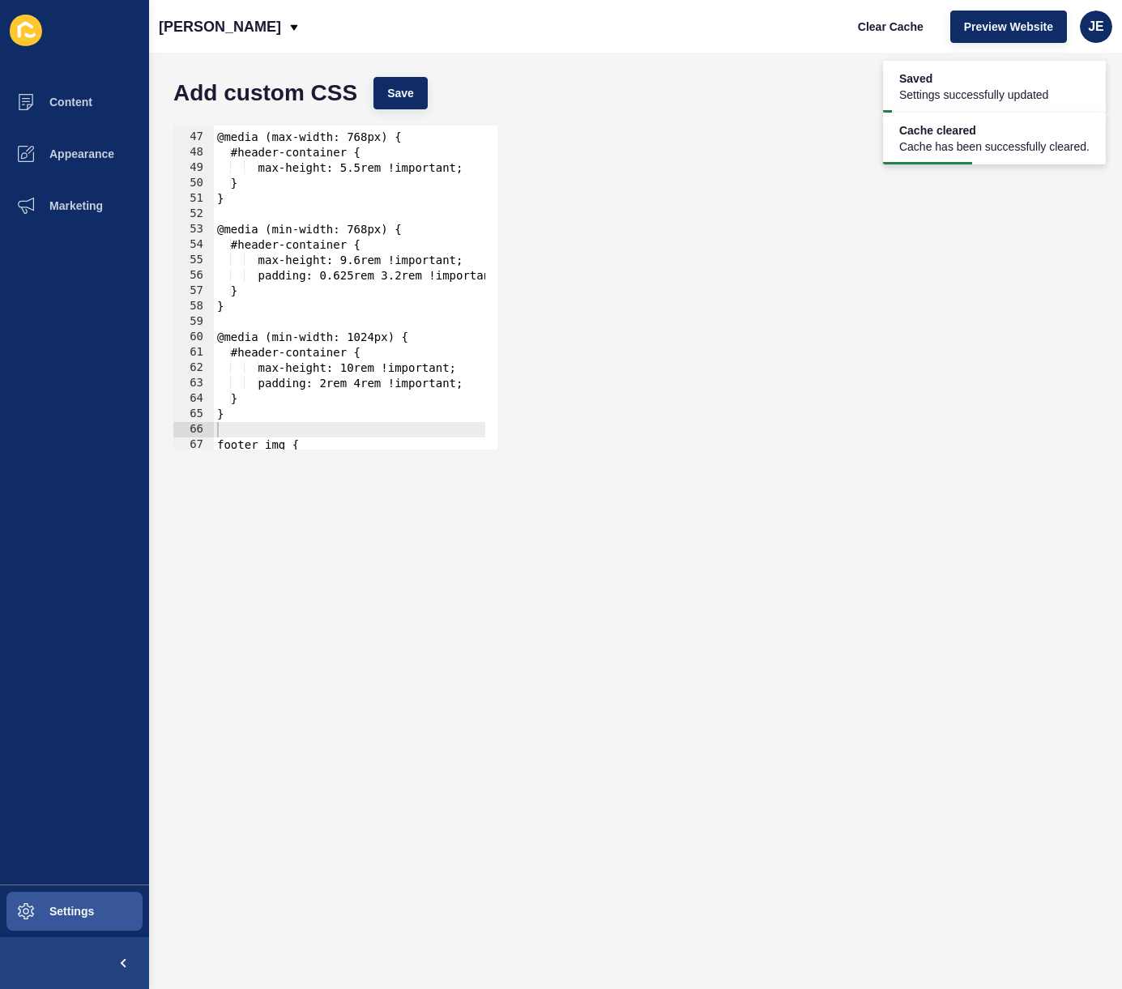
type textarea "@media (min-width: 1024px) {"
click at [329, 331] on div "@media (max-width: 768px) { #header-container { max-height: 5.5rem !important; …" at bounding box center [479, 285] width 531 height 343
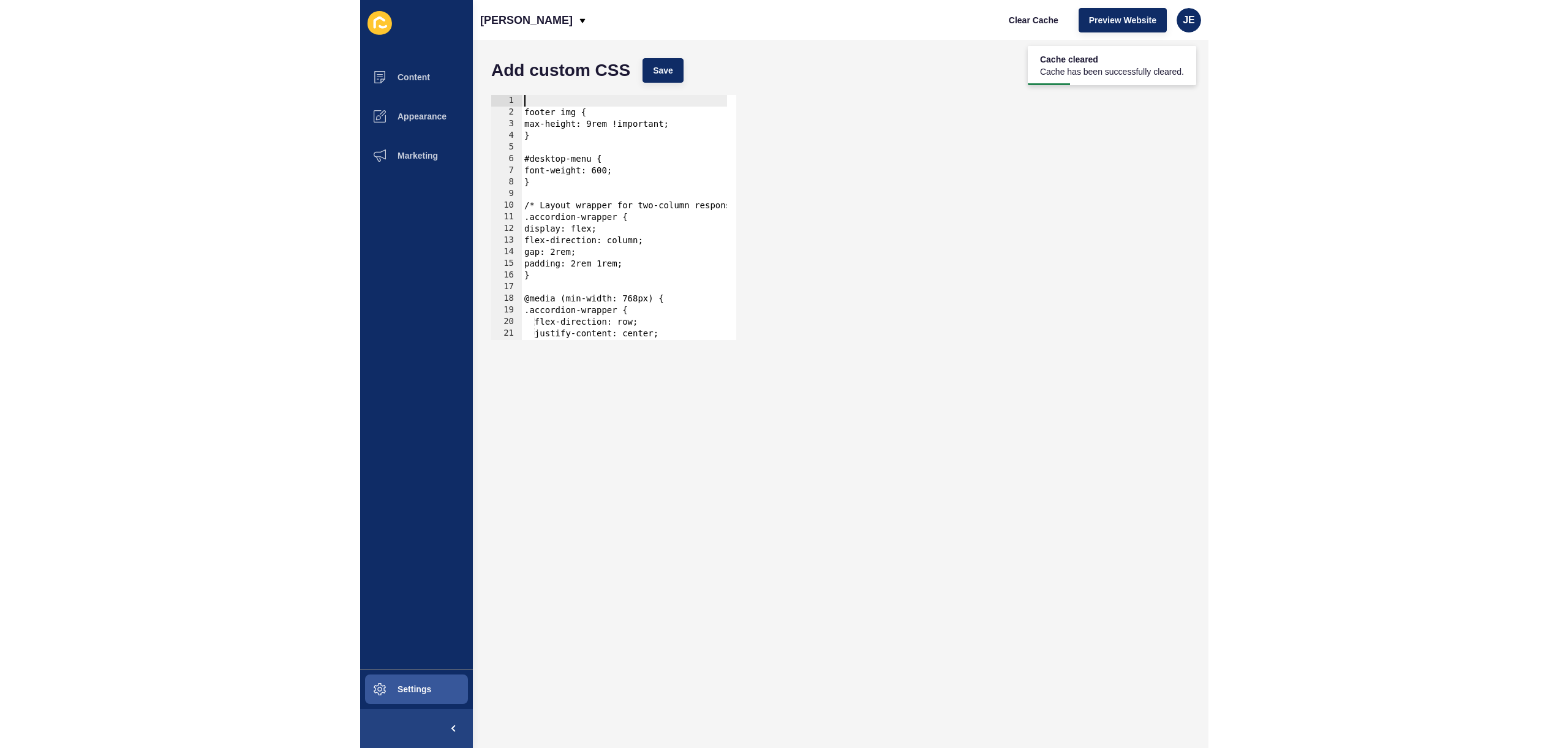
scroll to position [0, 0]
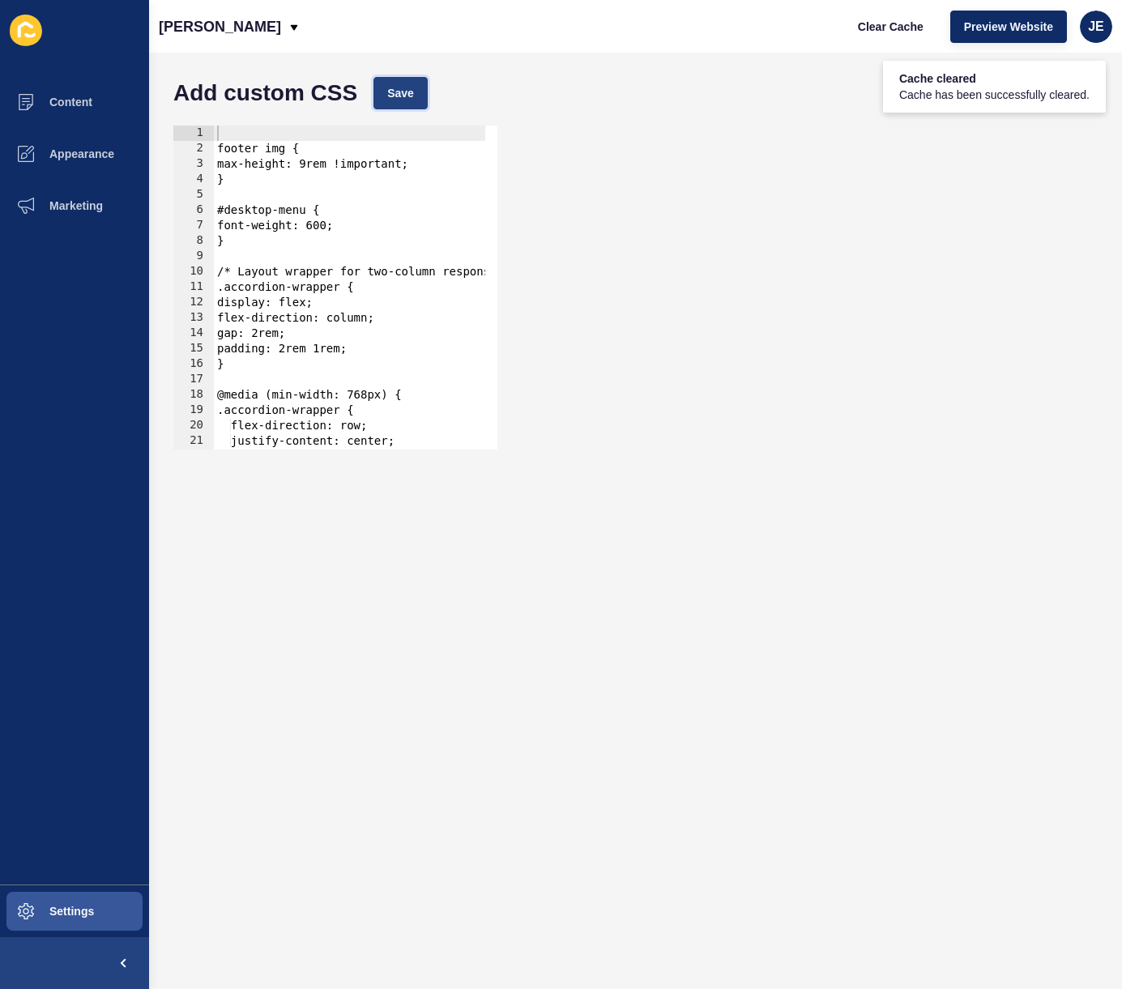
click at [384, 92] on button "Save" at bounding box center [400, 93] width 54 height 32
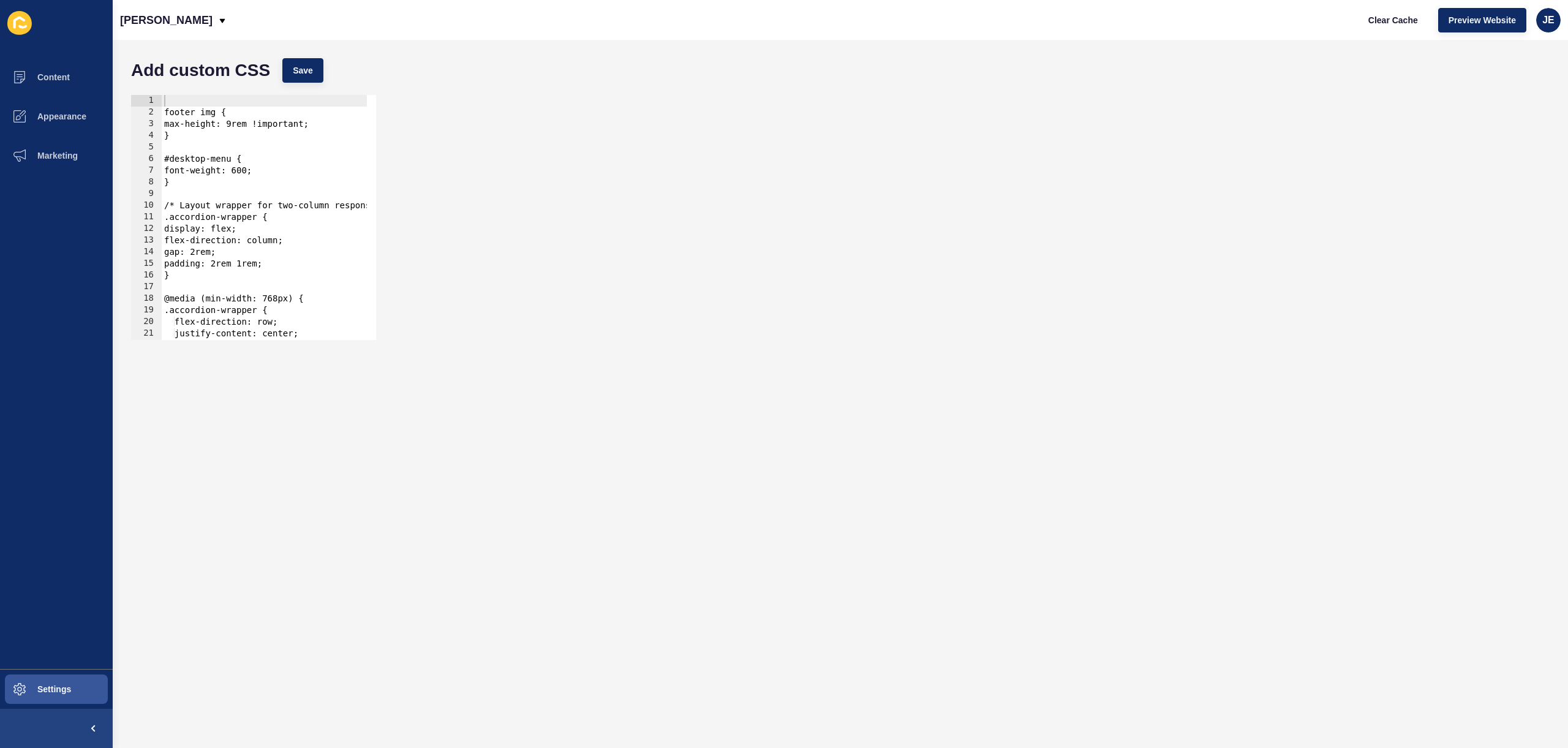
type textarea "footer img {"
click at [166, 113] on div "footer img { max-height: 9rem !important; } #desktop-menu { font-weight: 600; }…" at bounding box center [293, 225] width 262 height 259
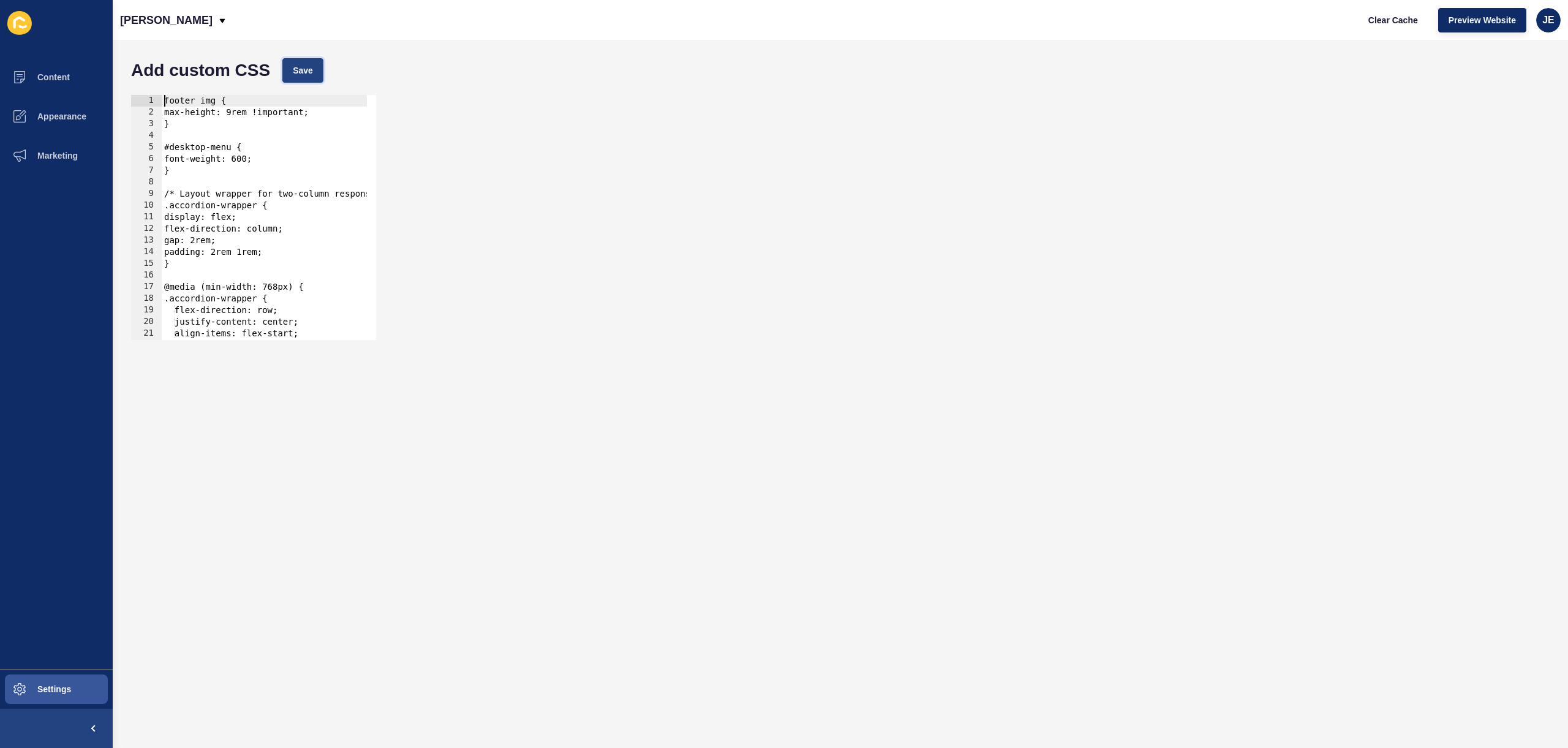
click at [297, 73] on span "Save" at bounding box center [303, 70] width 20 height 12
click at [1388, 20] on span "Clear Cache" at bounding box center [1393, 20] width 50 height 12
